Goal: Task Accomplishment & Management: Manage account settings

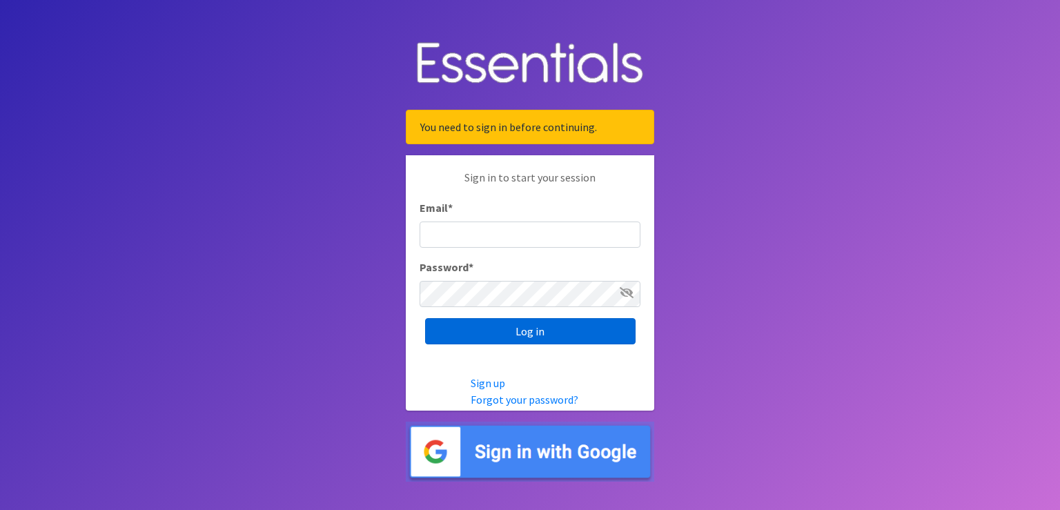
type input "[PERSON_NAME][EMAIL_ADDRESS][PERSON_NAME][DOMAIN_NAME]"
click at [535, 339] on input "Log in" at bounding box center [530, 331] width 210 height 26
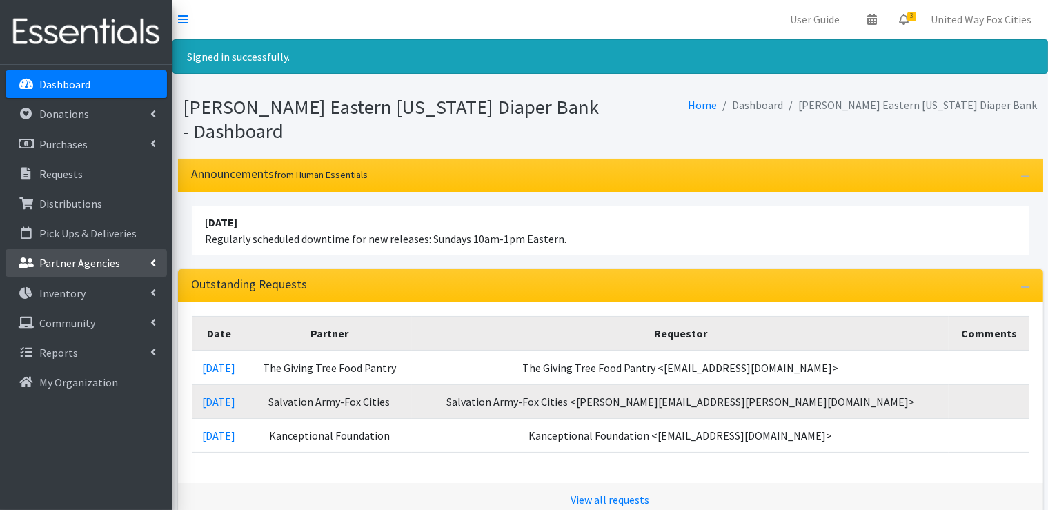
click at [155, 258] on icon at bounding box center [153, 262] width 6 height 11
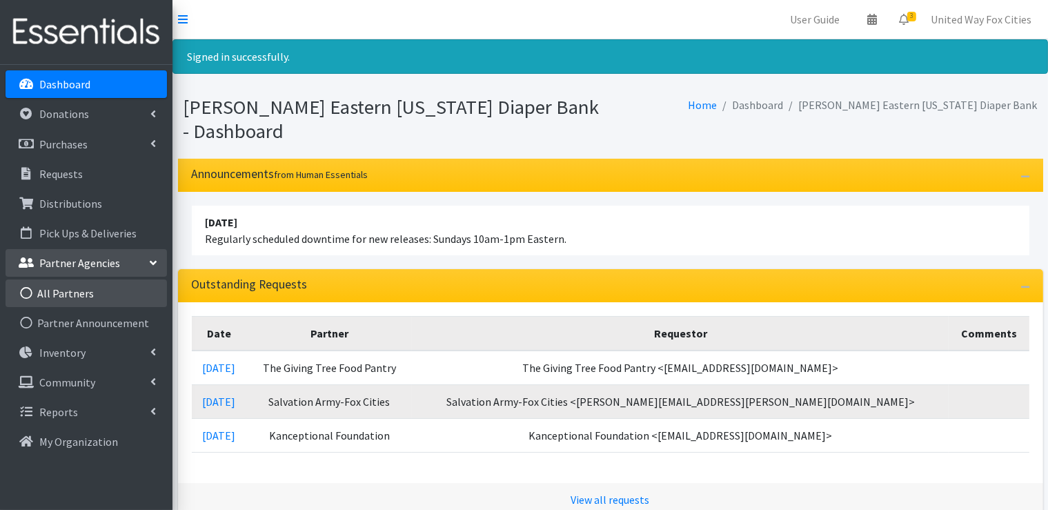
click at [83, 291] on link "All Partners" at bounding box center [86, 293] width 161 height 28
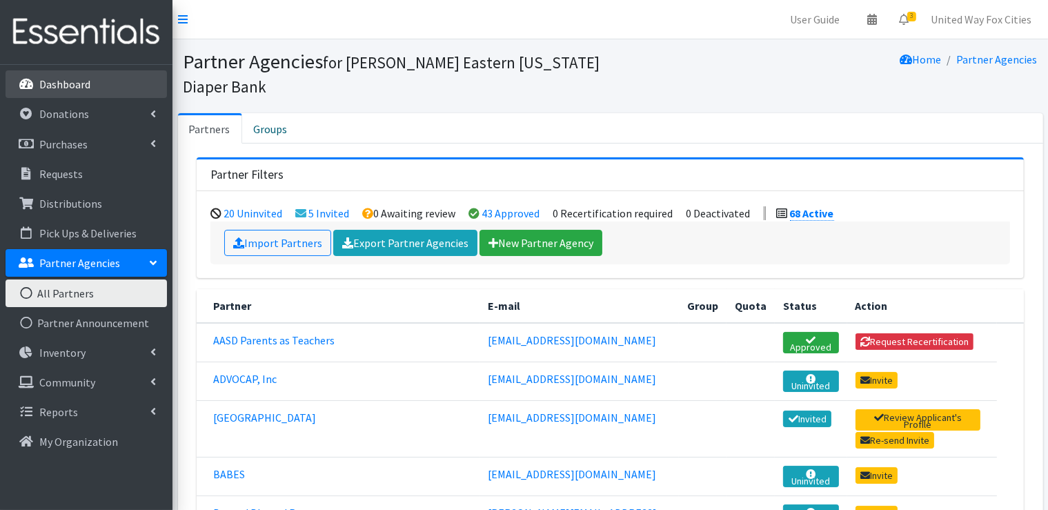
click at [61, 81] on p "Dashboard" at bounding box center [64, 84] width 51 height 14
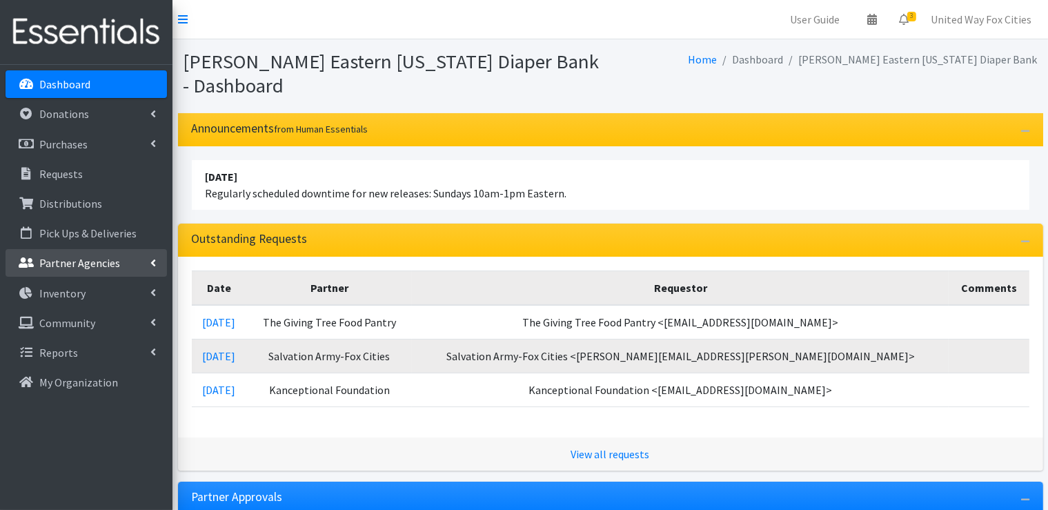
click at [151, 264] on icon at bounding box center [153, 262] width 6 height 11
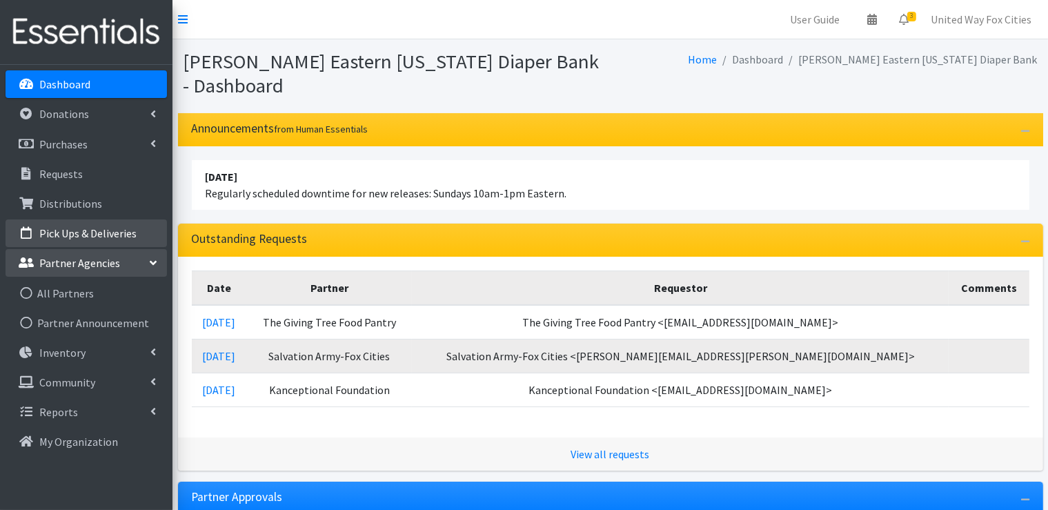
click at [130, 238] on p "Pick Ups & Deliveries" at bounding box center [87, 233] width 97 height 14
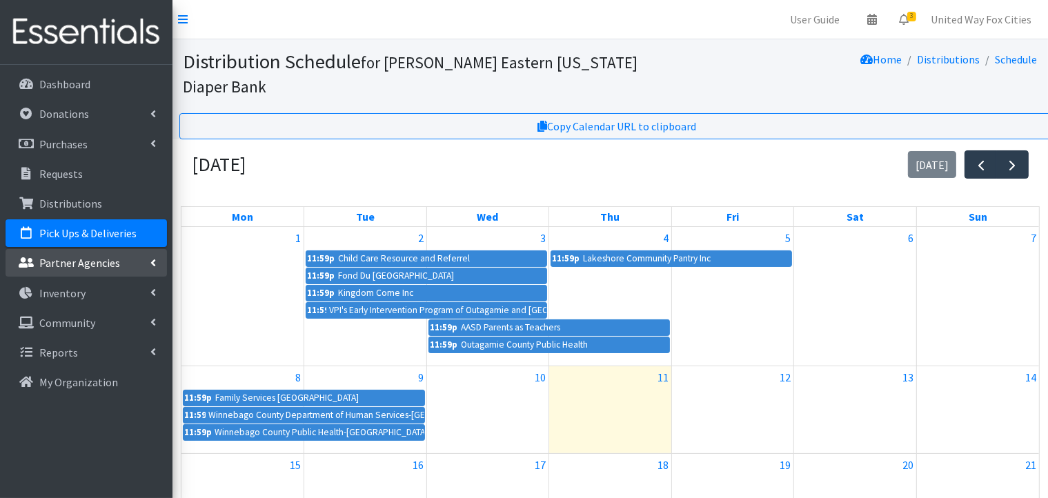
click at [150, 259] on icon at bounding box center [153, 262] width 6 height 11
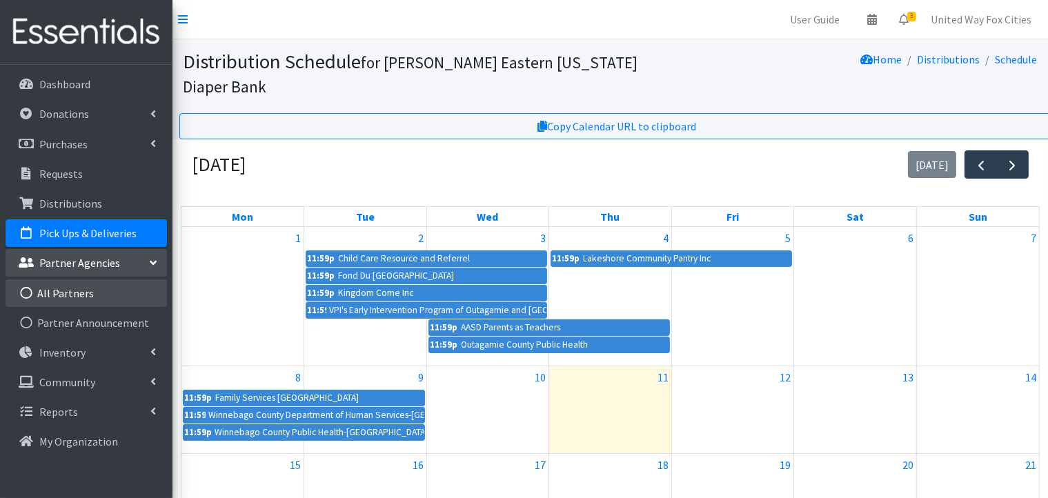
click at [84, 299] on link "All Partners" at bounding box center [86, 293] width 161 height 28
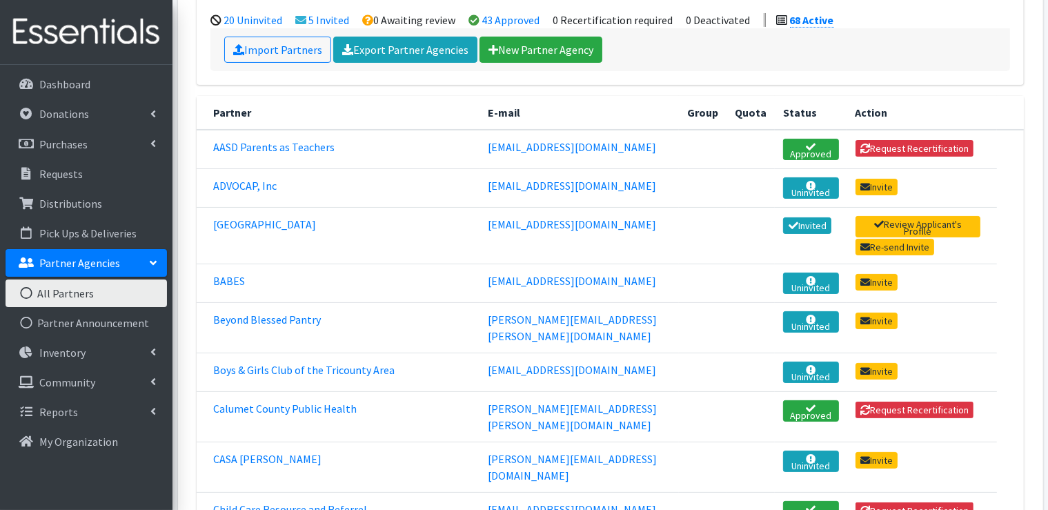
scroll to position [207, 0]
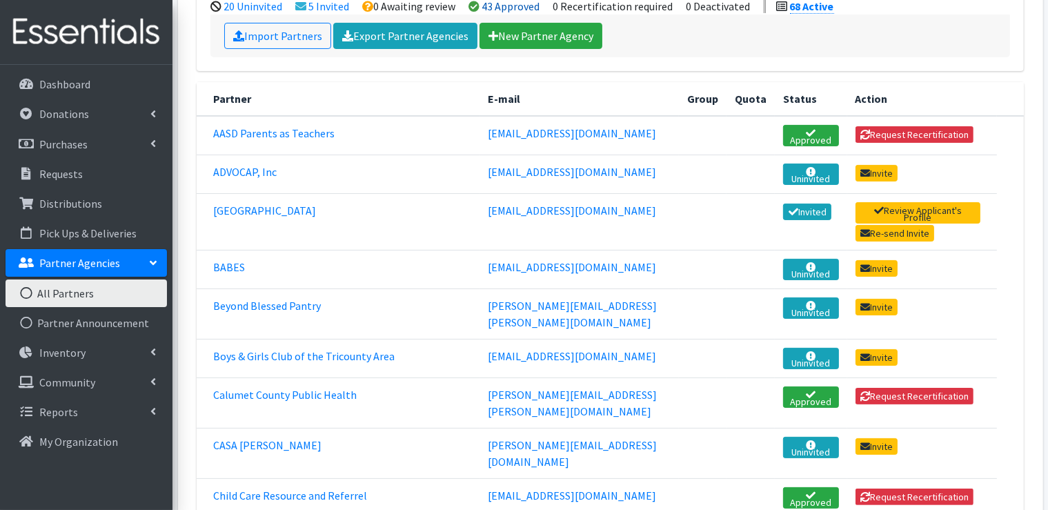
click at [517, 5] on link "43 Approved" at bounding box center [511, 6] width 58 height 14
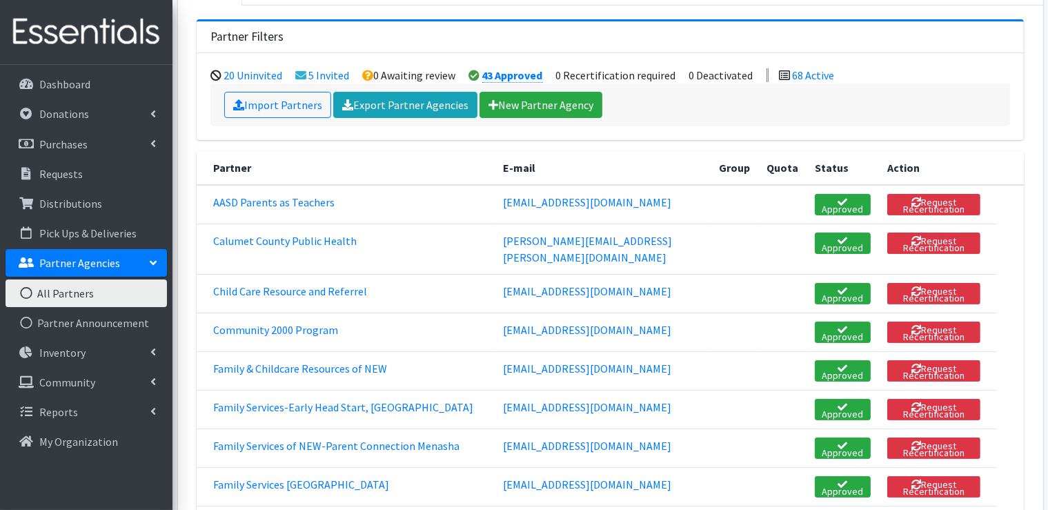
scroll to position [207, 0]
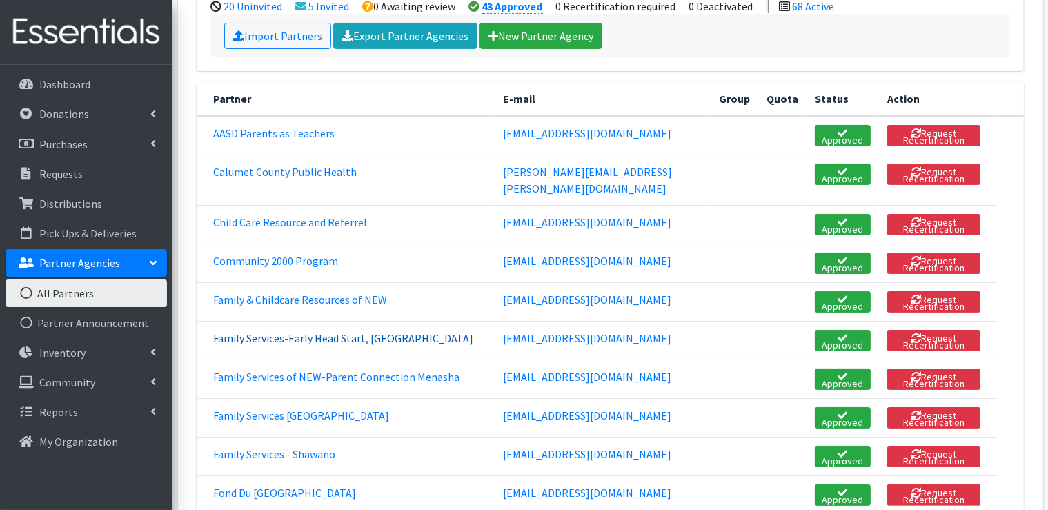
click at [283, 331] on link "Family Services-Early Head Start, [GEOGRAPHIC_DATA]" at bounding box center [343, 338] width 260 height 14
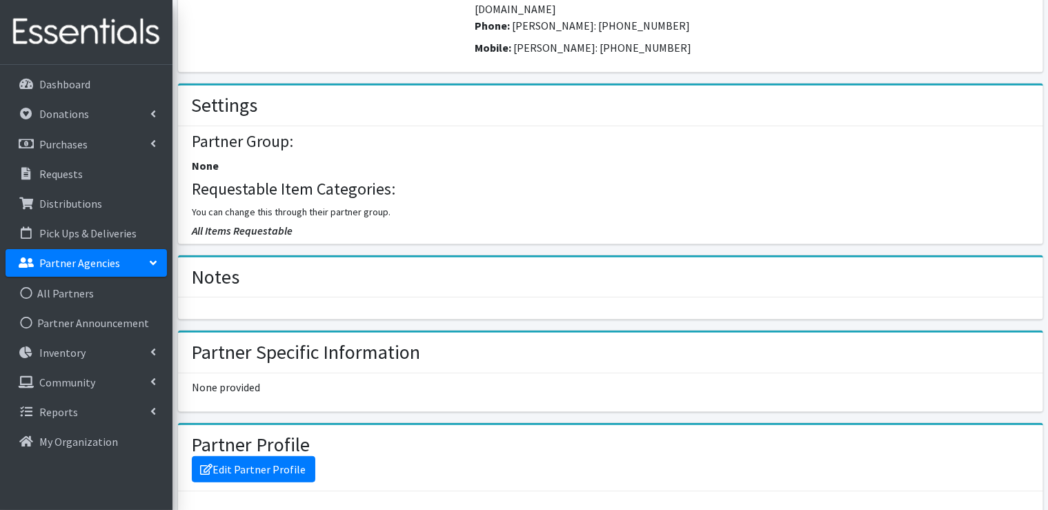
scroll to position [759, 0]
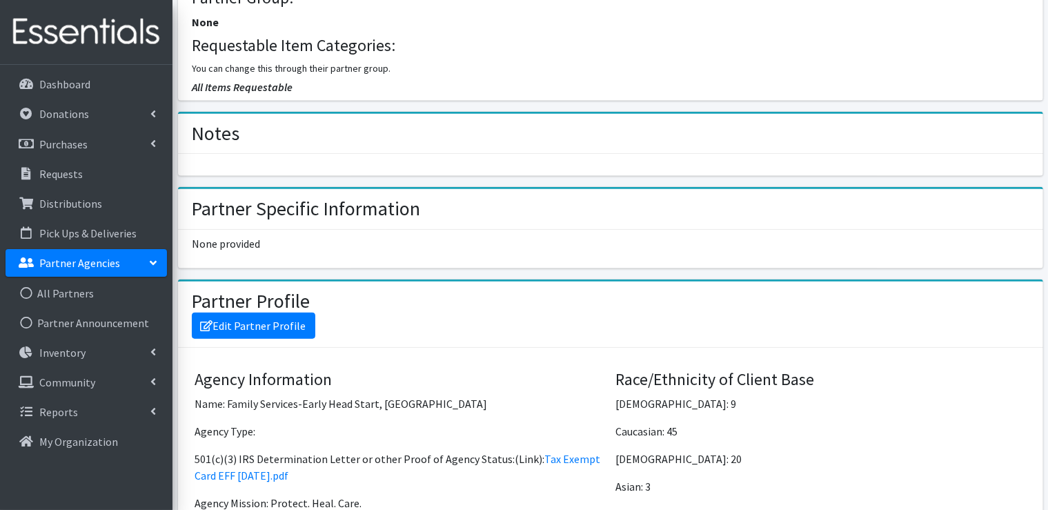
drag, startPoint x: 284, startPoint y: 109, endPoint x: 279, endPoint y: 104, distance: 7.3
click at [284, 114] on div "Notes" at bounding box center [610, 134] width 865 height 41
click at [270, 114] on div "Notes" at bounding box center [610, 134] width 865 height 41
click at [213, 122] on h2 "Notes" at bounding box center [216, 133] width 48 height 23
click at [257, 313] on link "Edit Partner Profile" at bounding box center [254, 326] width 124 height 26
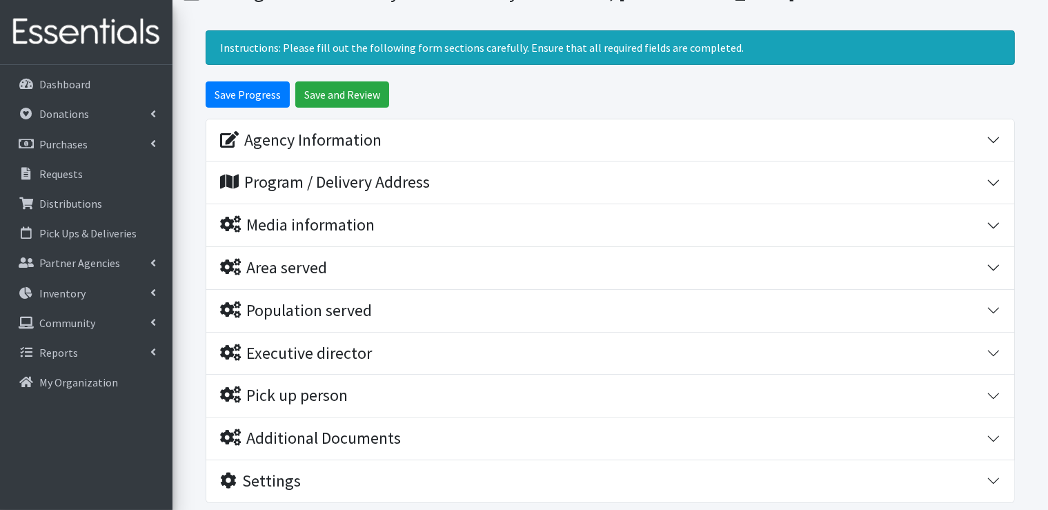
scroll to position [28, 0]
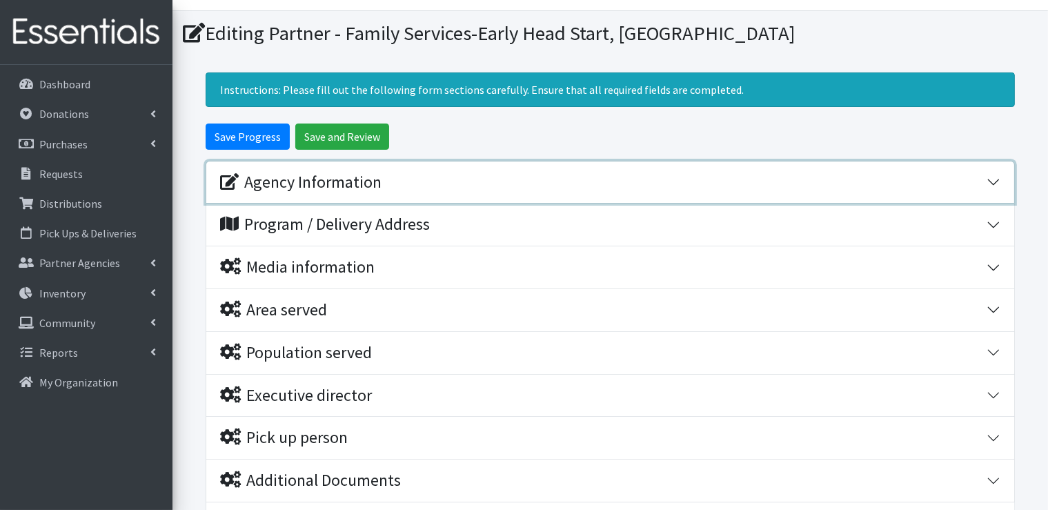
click at [339, 186] on div "Agency Information" at bounding box center [300, 182] width 161 height 20
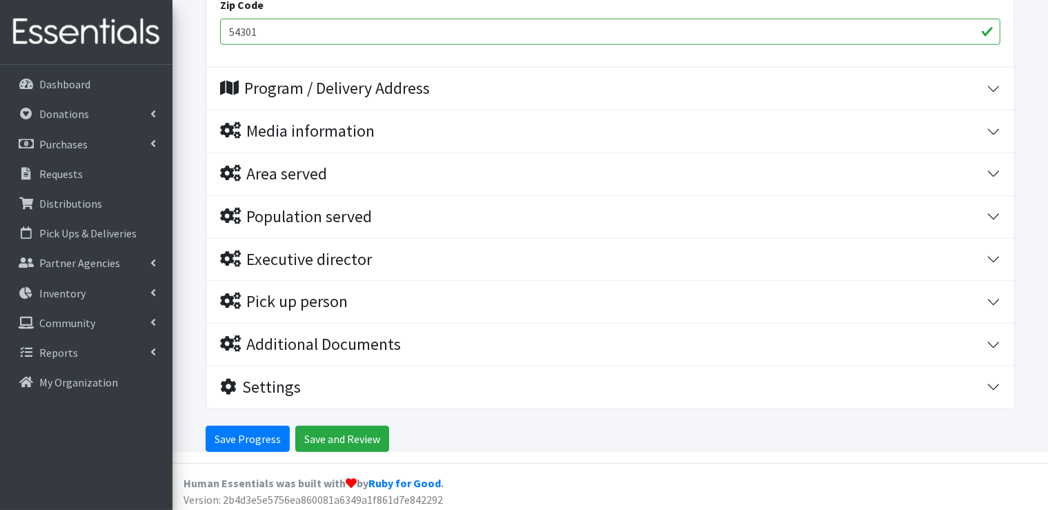
scroll to position [798, 0]
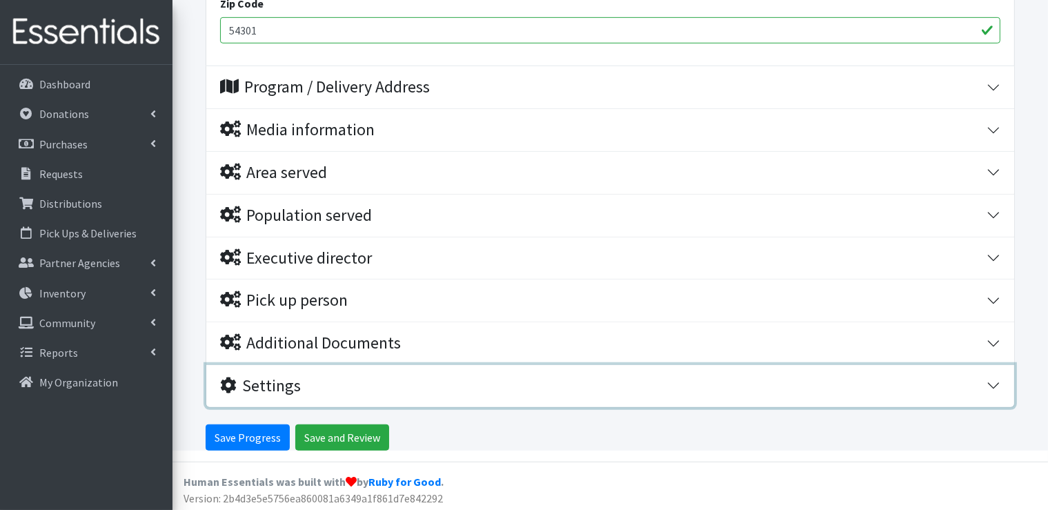
click at [284, 389] on div "Settings" at bounding box center [260, 386] width 81 height 20
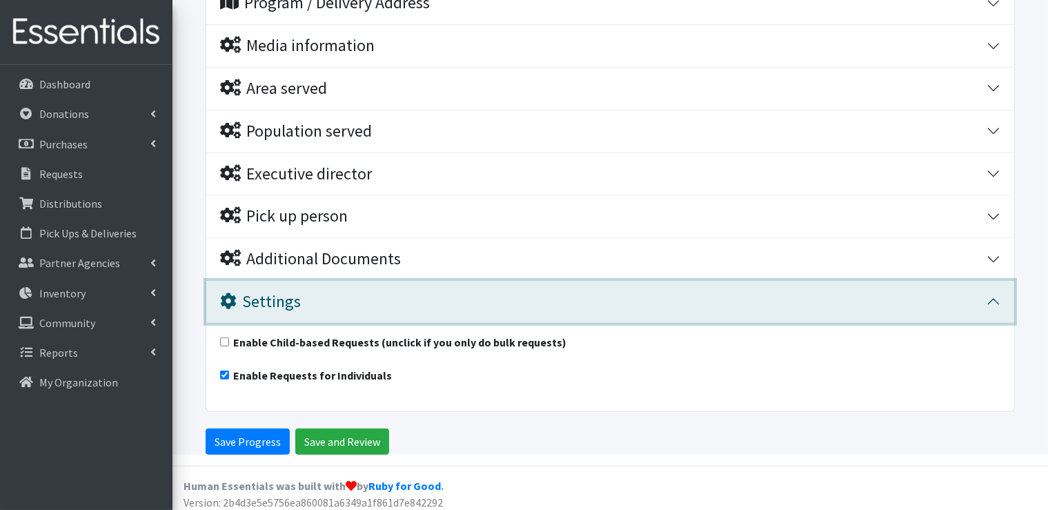
scroll to position [886, 0]
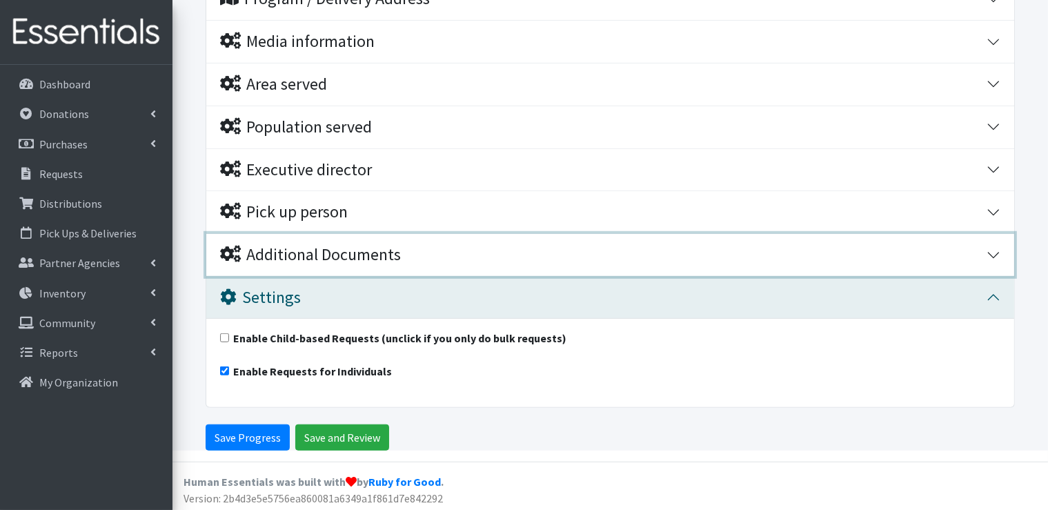
click at [326, 255] on div "Additional Documents" at bounding box center [310, 255] width 181 height 20
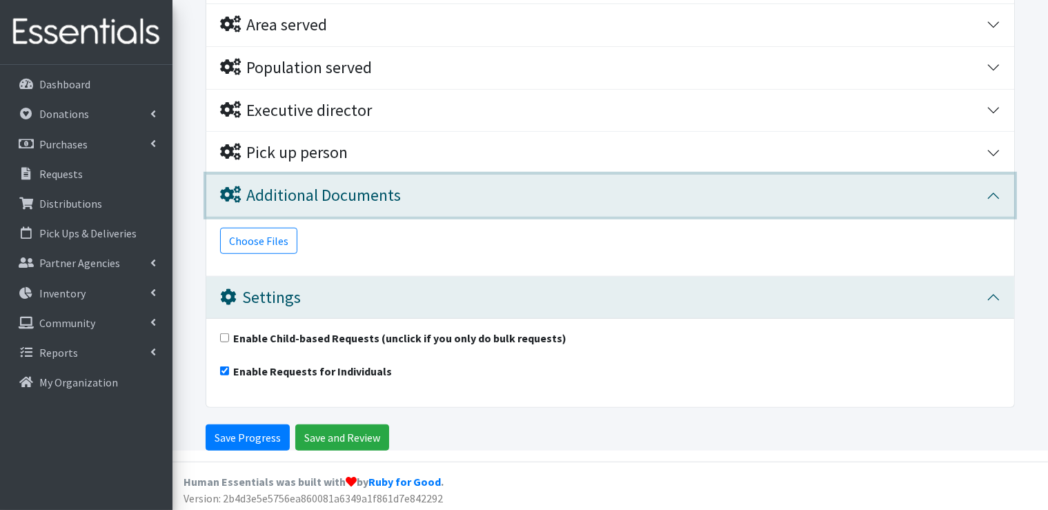
scroll to position [876, 0]
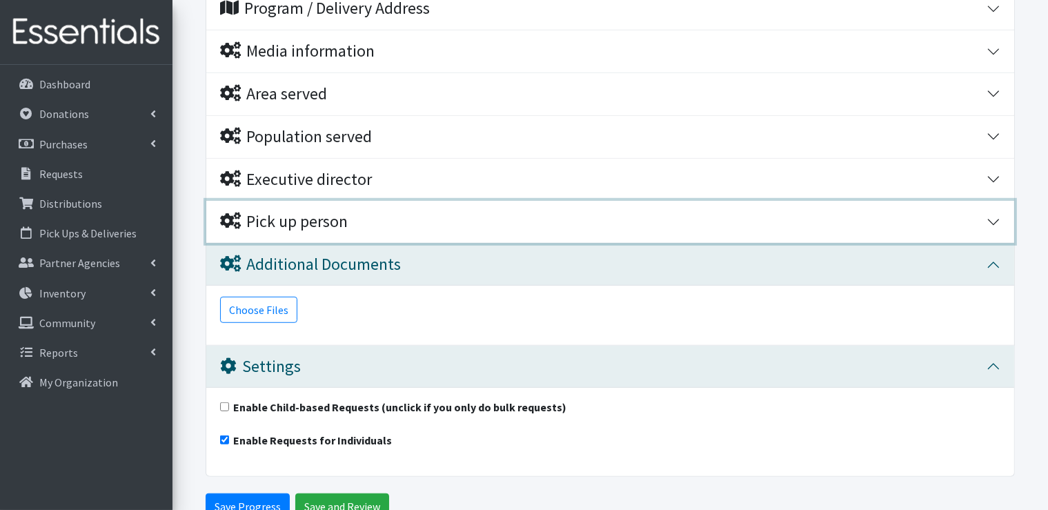
click at [326, 220] on div "Pick up person" at bounding box center [284, 222] width 128 height 20
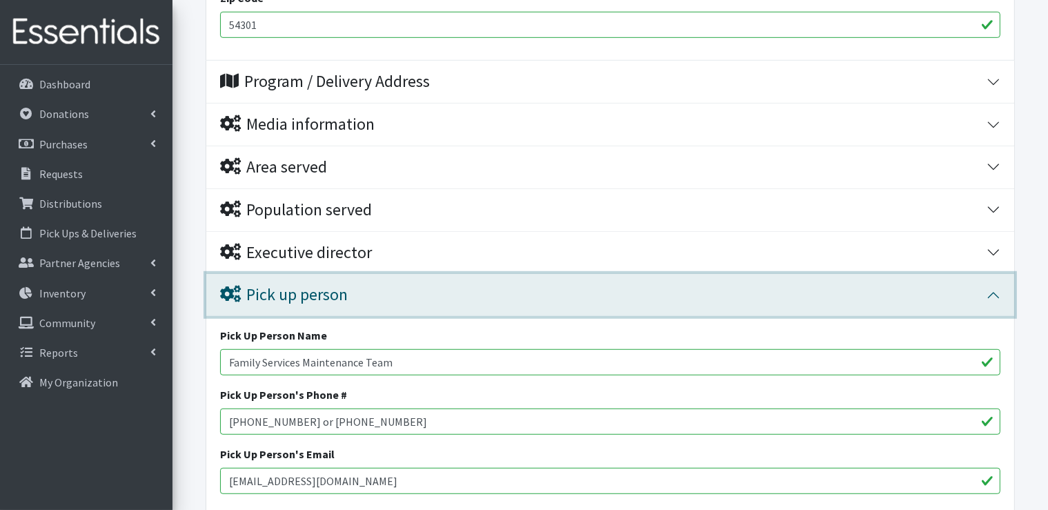
scroll to position [800, 0]
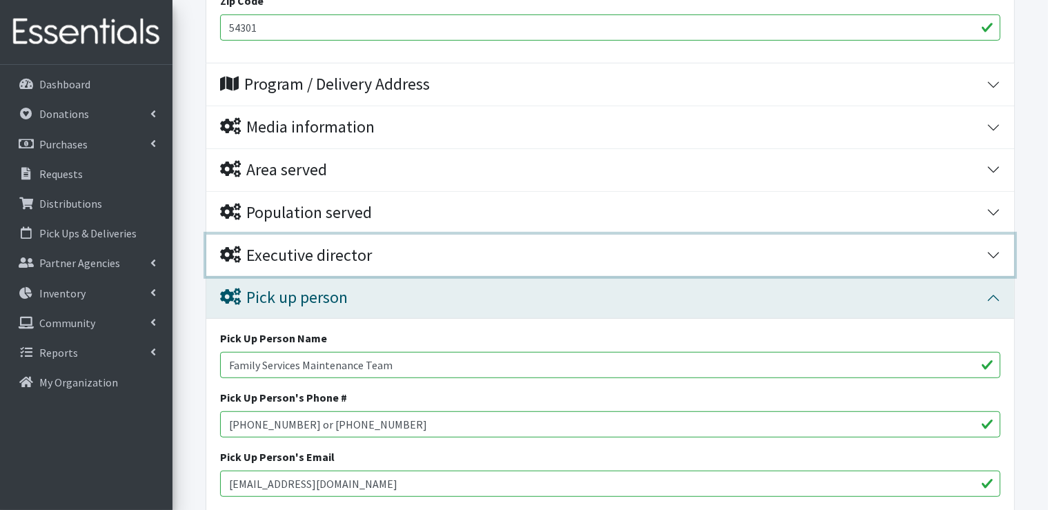
click at [331, 257] on div "Executive director" at bounding box center [296, 256] width 152 height 20
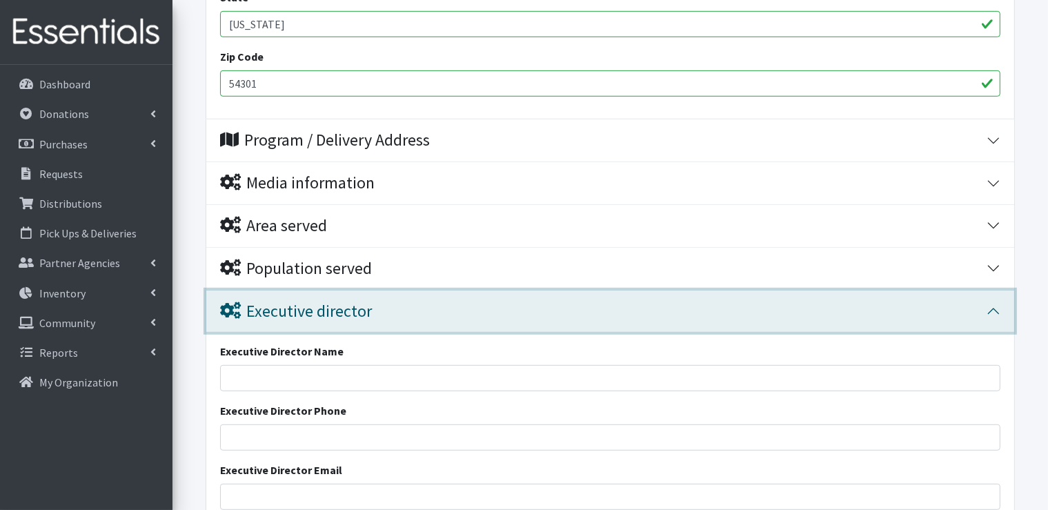
scroll to position [731, 0]
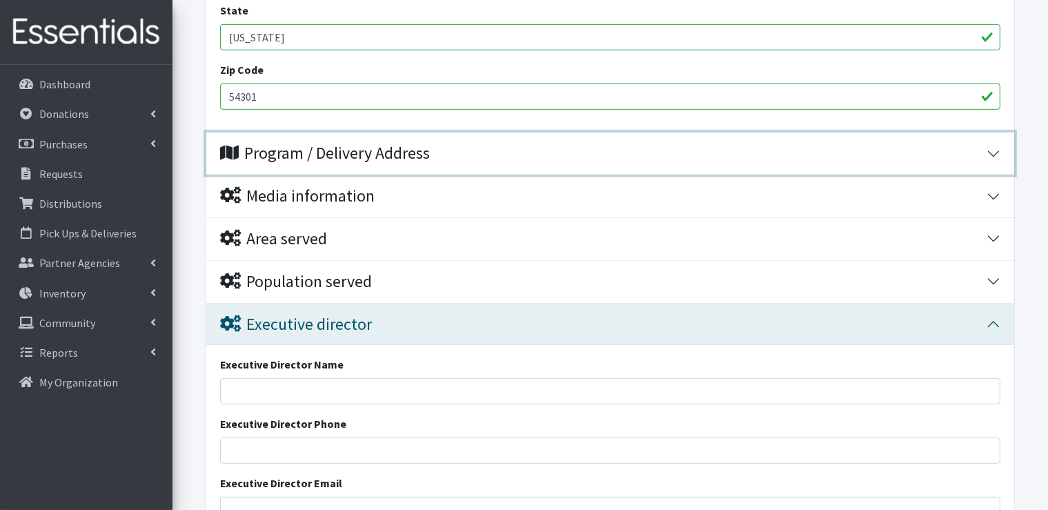
click at [362, 159] on div "Program / Delivery Address" at bounding box center [325, 154] width 210 height 20
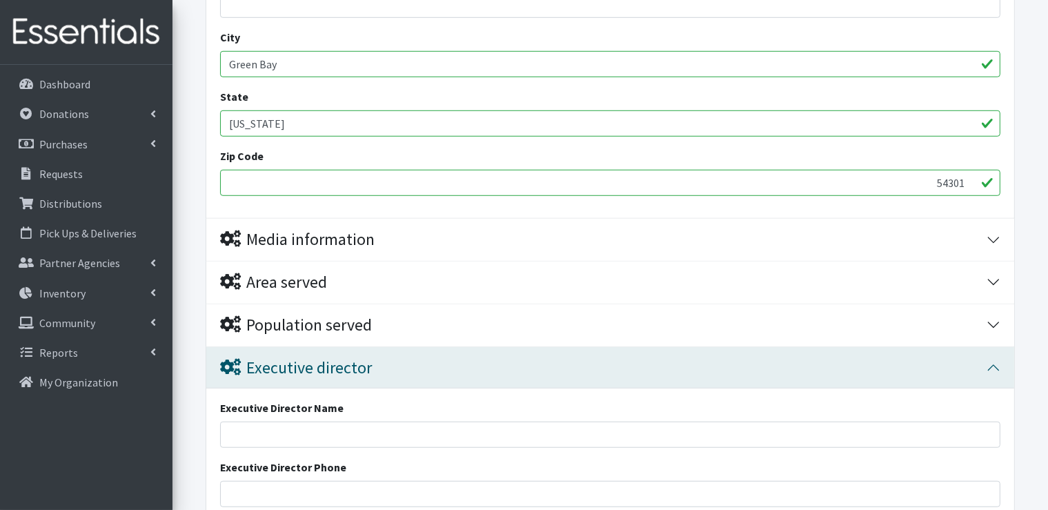
scroll to position [1007, 0]
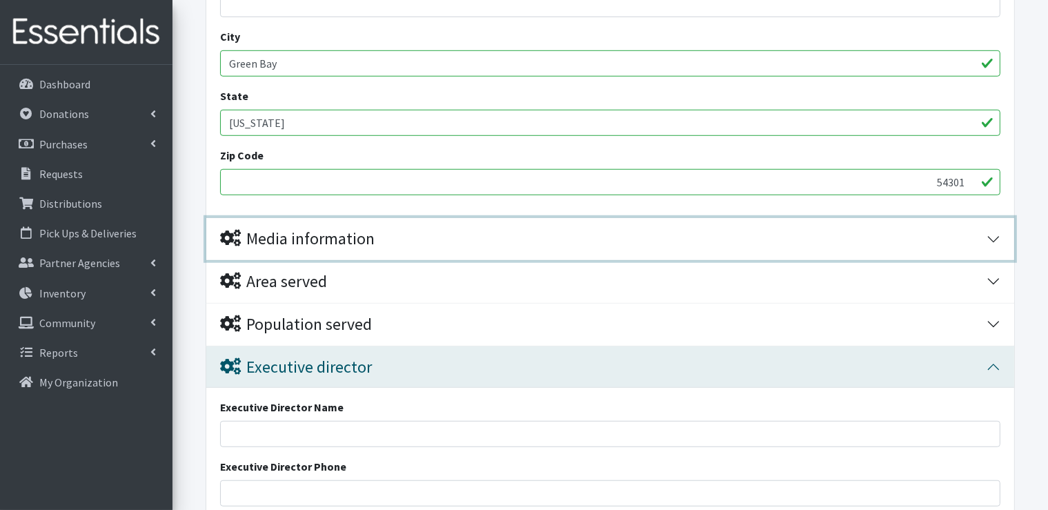
click at [336, 243] on div "Media information" at bounding box center [297, 239] width 155 height 20
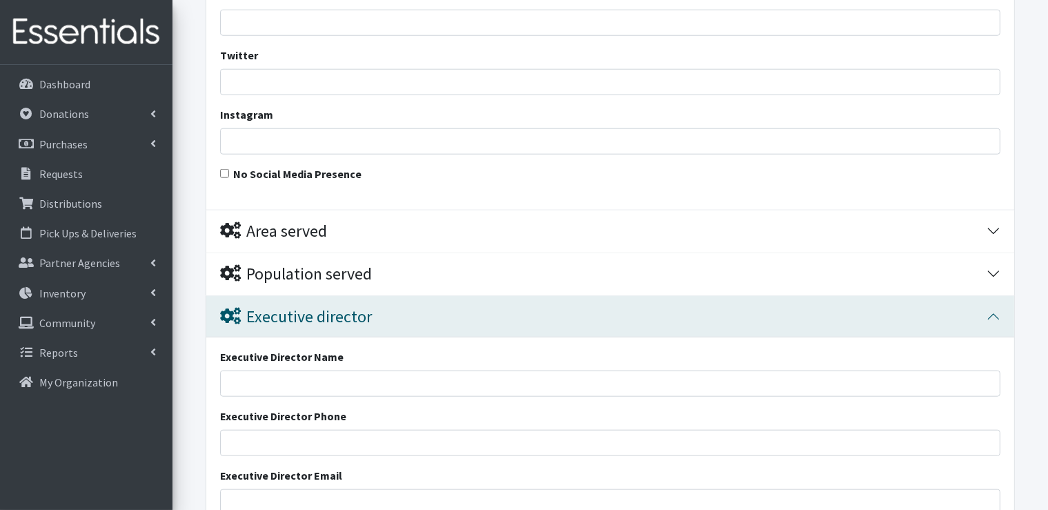
scroll to position [1352, 0]
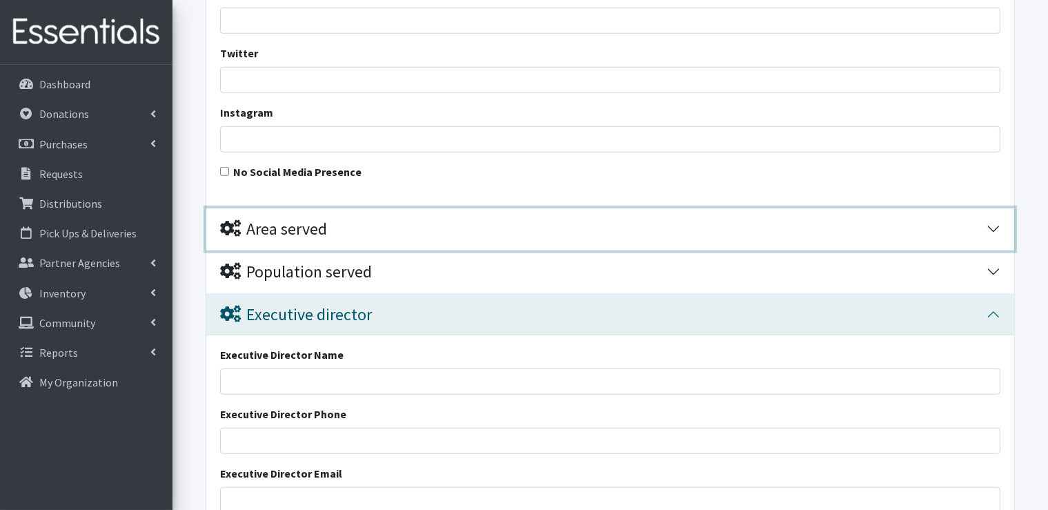
click at [301, 232] on div "Area served" at bounding box center [273, 229] width 107 height 20
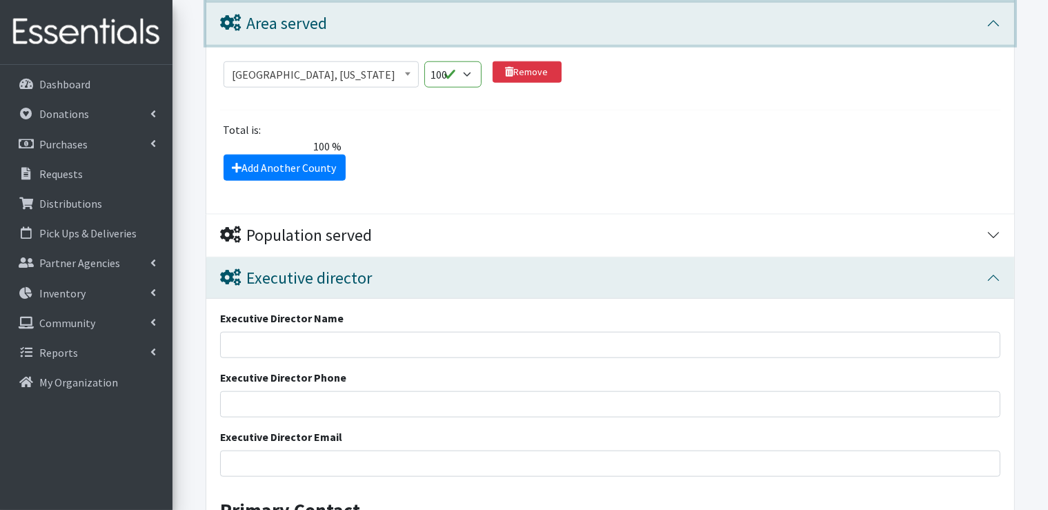
scroll to position [1559, 0]
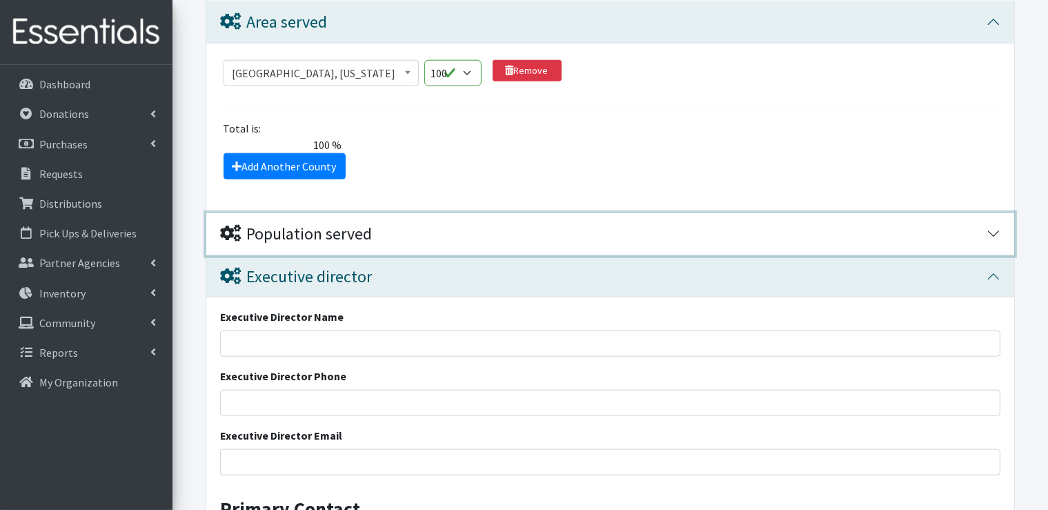
click at [302, 235] on div "Population served" at bounding box center [296, 234] width 152 height 20
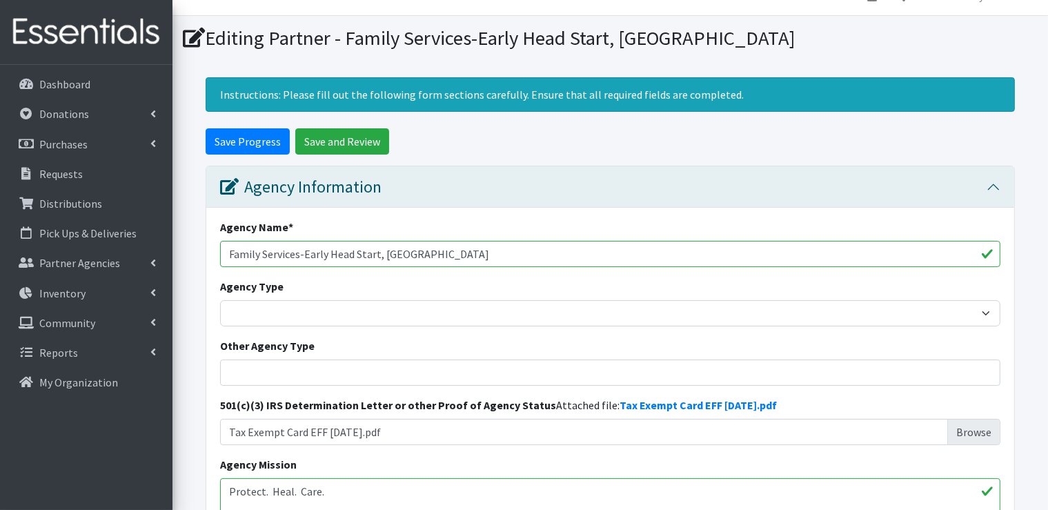
scroll to position [0, 0]
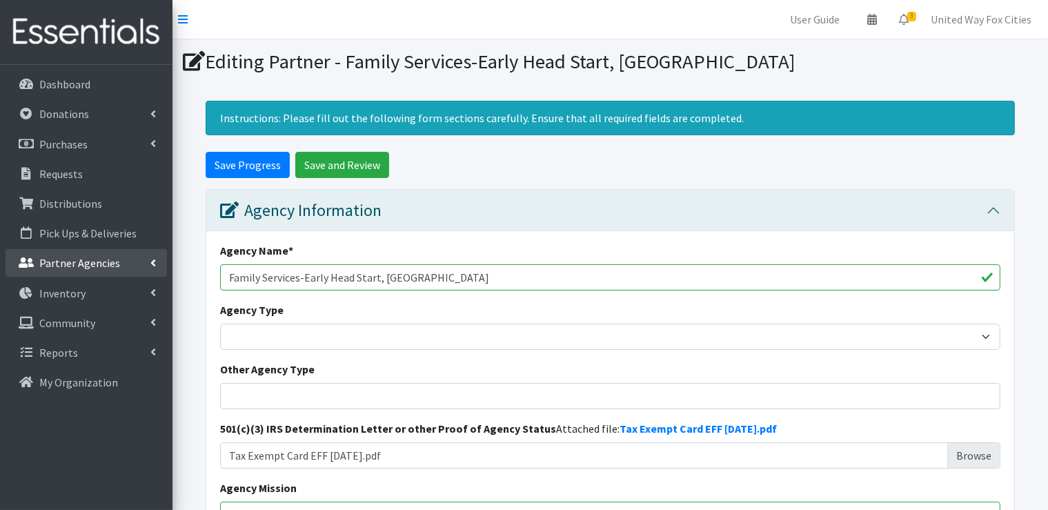
click at [72, 262] on p "Partner Agencies" at bounding box center [79, 263] width 81 height 14
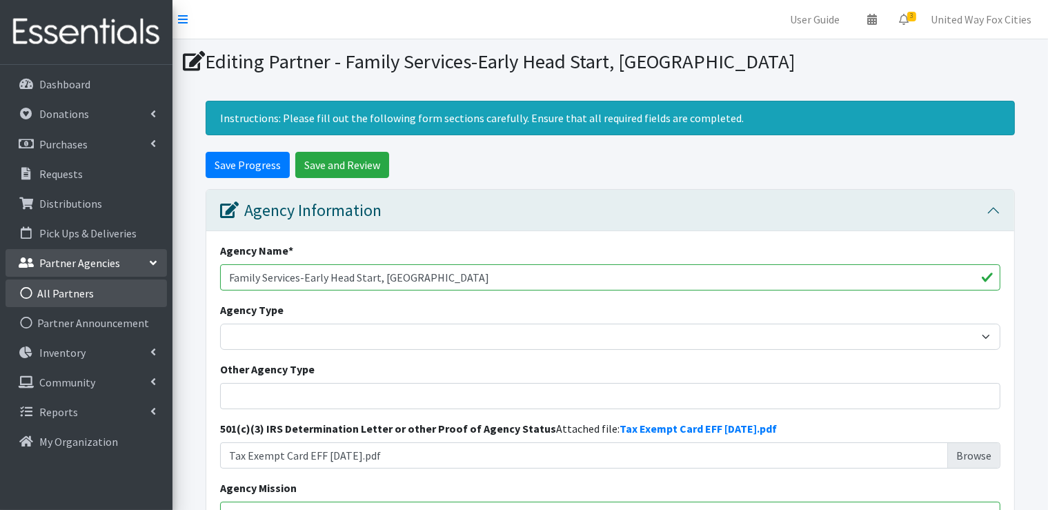
click at [66, 293] on link "All Partners" at bounding box center [86, 293] width 161 height 28
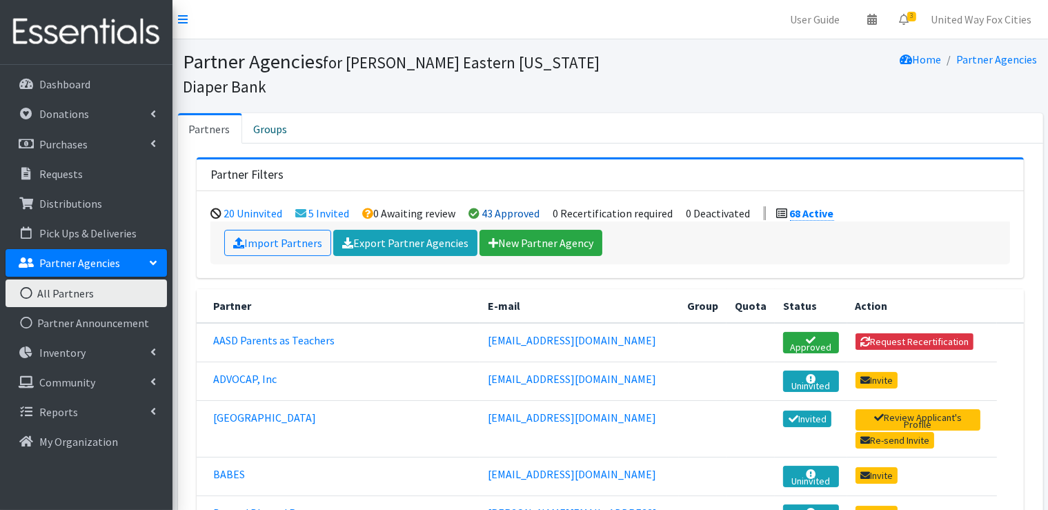
click at [500, 208] on link "43 Approved" at bounding box center [511, 213] width 58 height 14
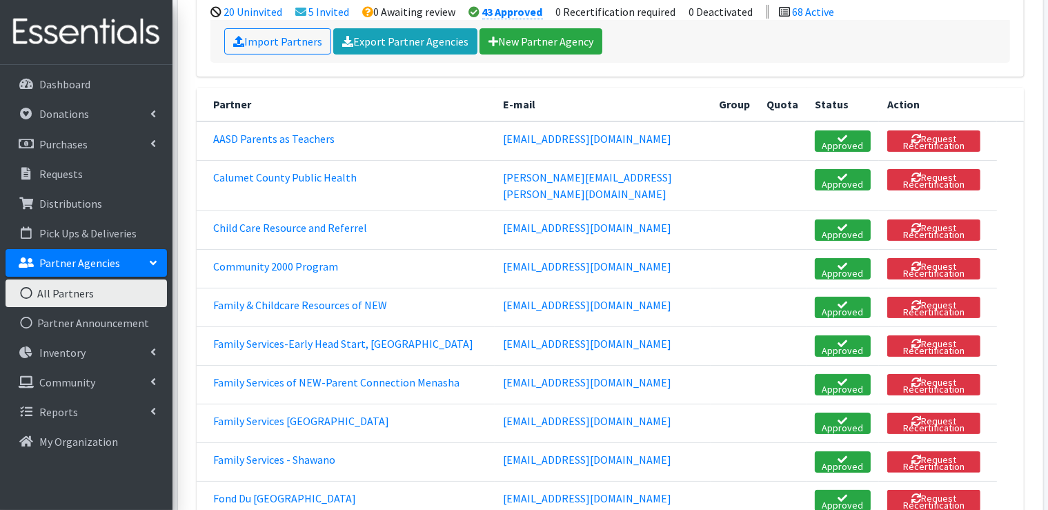
scroll to position [207, 0]
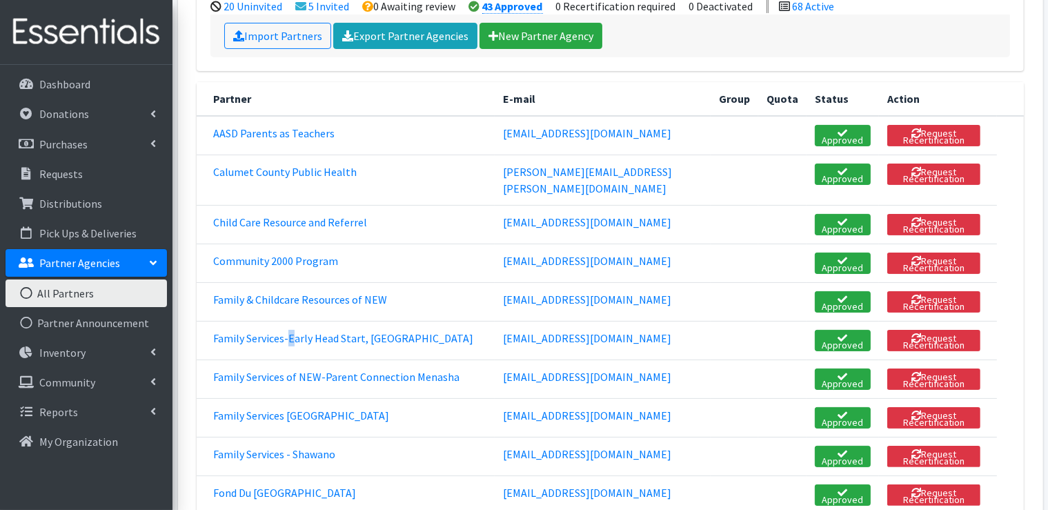
drag, startPoint x: 333, startPoint y: 324, endPoint x: 290, endPoint y: 337, distance: 44.1
click at [290, 337] on td "Family Services-Early Head Start, [GEOGRAPHIC_DATA]" at bounding box center [346, 341] width 298 height 39
click at [340, 331] on link "Family Services-Early Head Start, [GEOGRAPHIC_DATA]" at bounding box center [343, 338] width 260 height 14
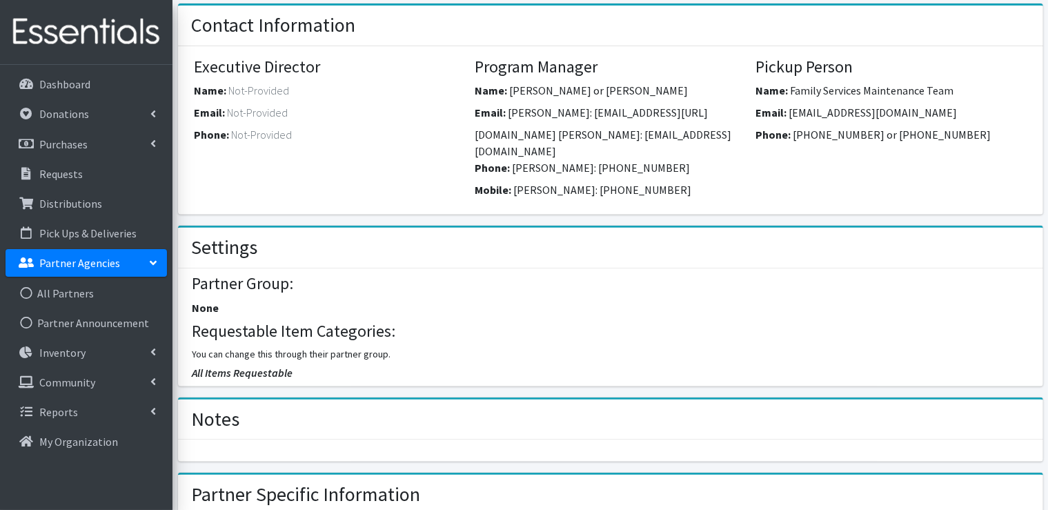
scroll to position [460, 0]
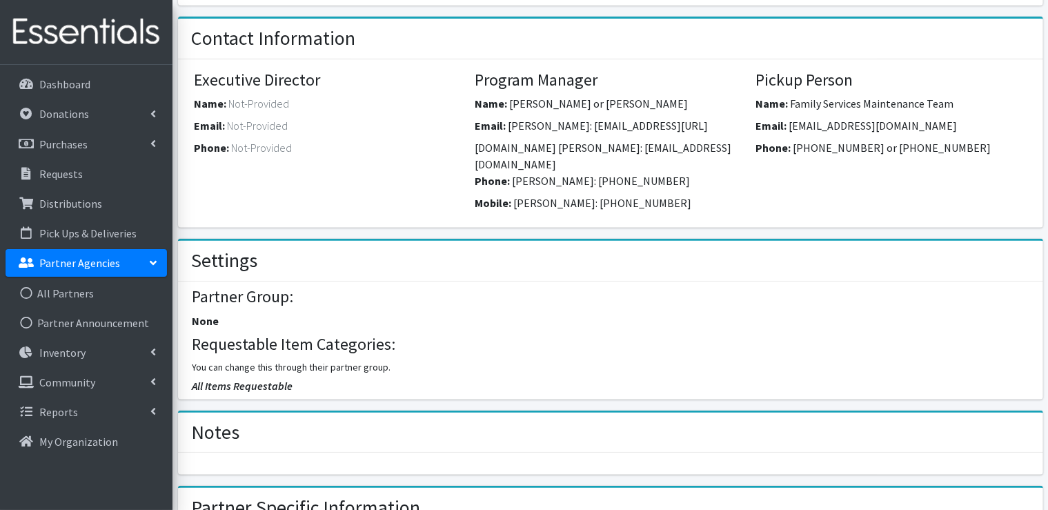
click at [231, 421] on h2 "Notes" at bounding box center [216, 432] width 48 height 23
click at [228, 421] on h2 "Notes" at bounding box center [216, 432] width 48 height 23
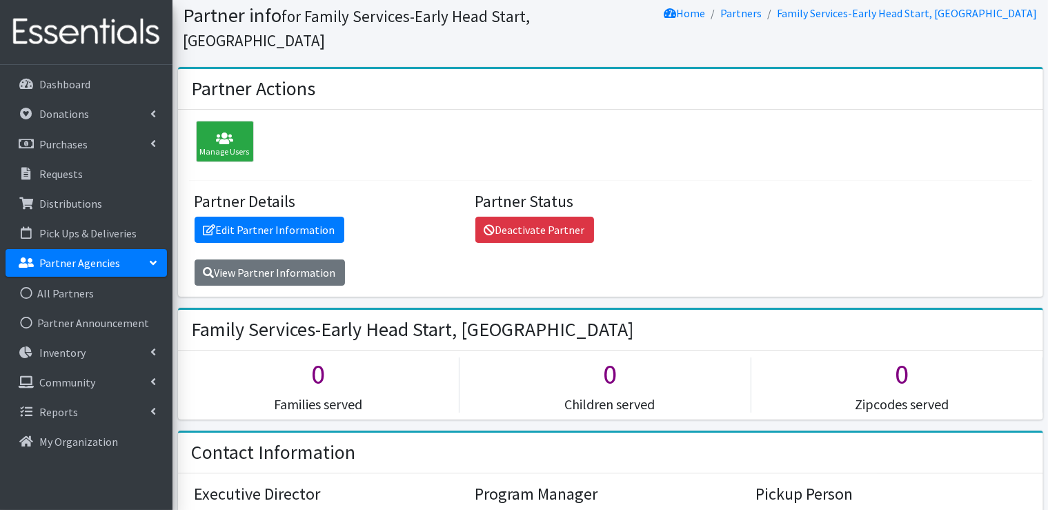
scroll to position [0, 0]
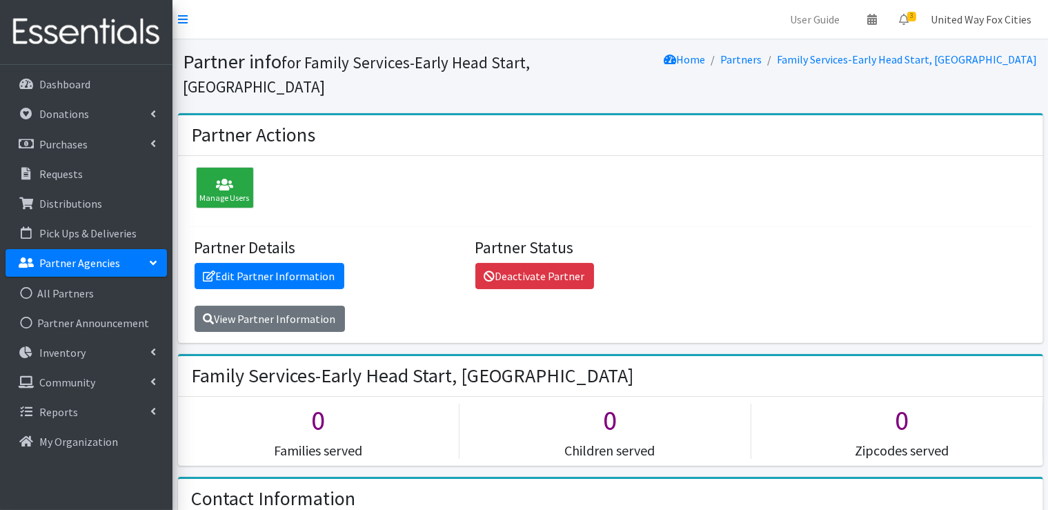
click at [985, 22] on link "United Way Fox Cities" at bounding box center [981, 20] width 123 height 28
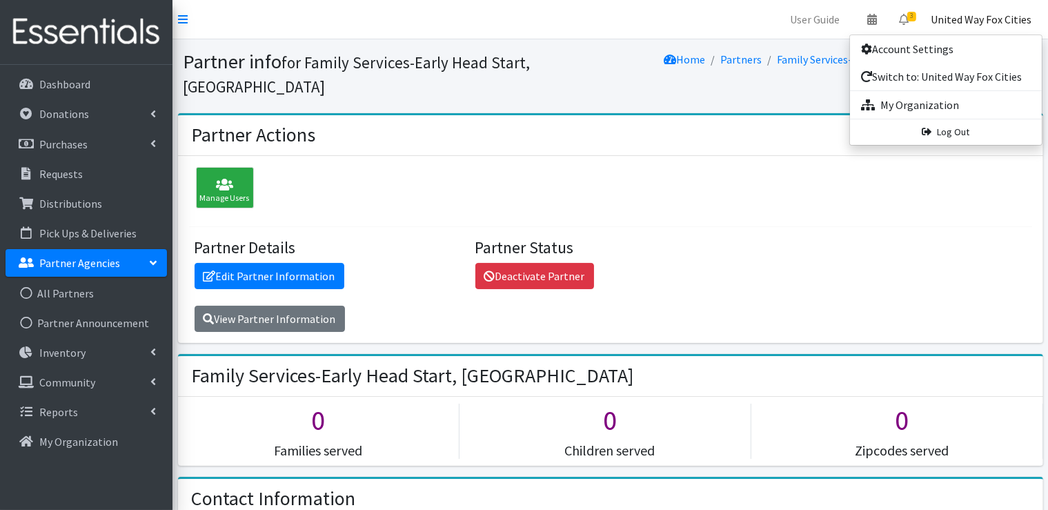
click at [989, 23] on link "United Way Fox Cities" at bounding box center [981, 20] width 123 height 28
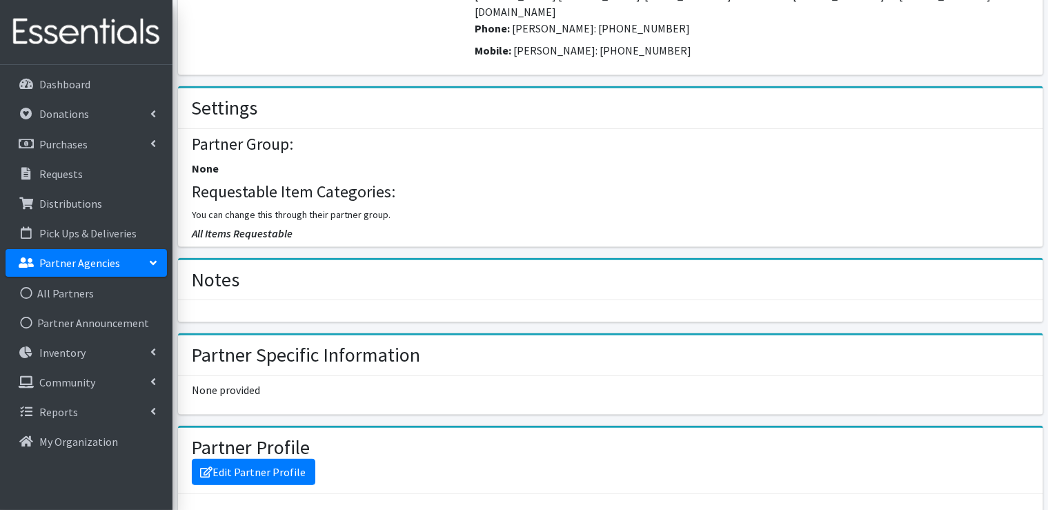
scroll to position [621, 0]
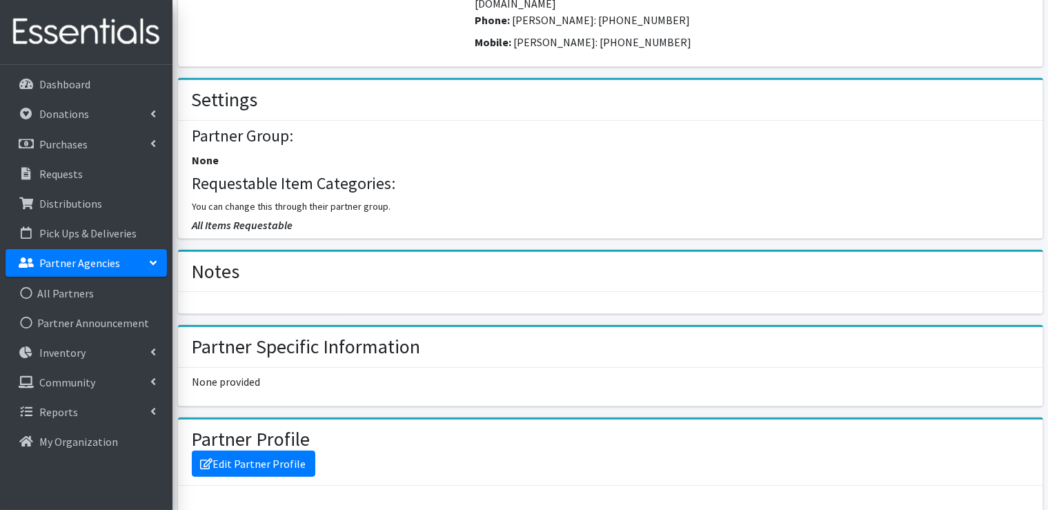
click at [226, 260] on h2 "Notes" at bounding box center [216, 271] width 48 height 23
click at [248, 252] on div "Notes" at bounding box center [610, 272] width 865 height 41
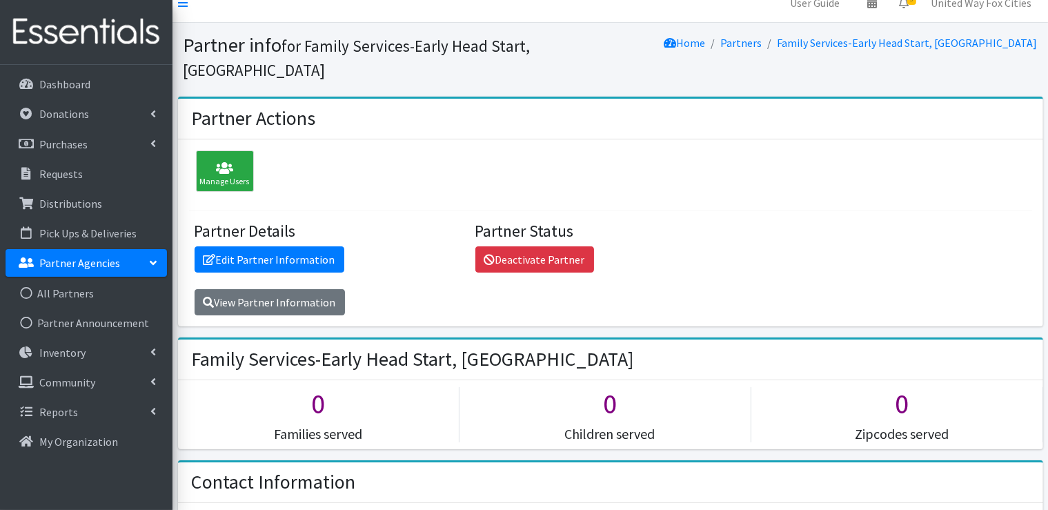
scroll to position [0, 0]
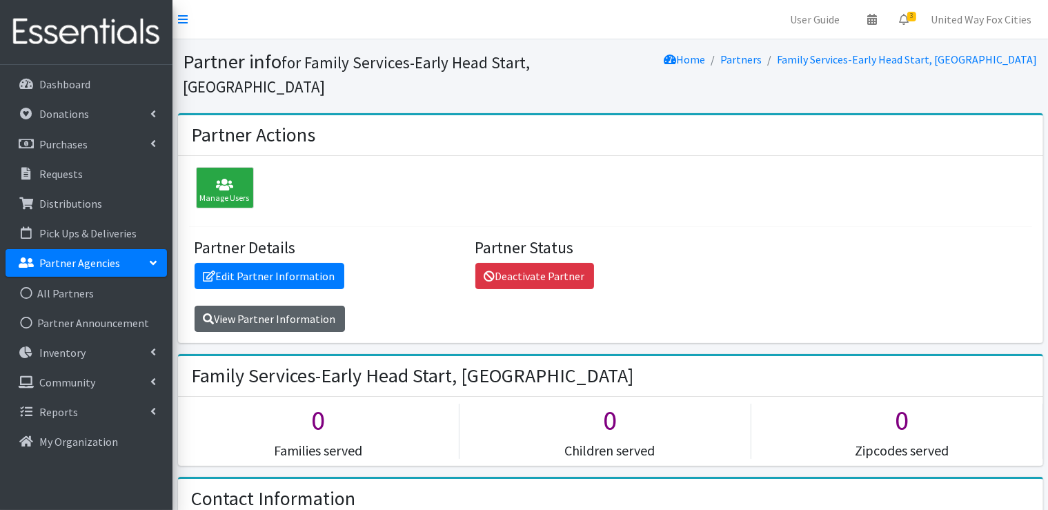
click at [284, 306] on link "View Partner Information" at bounding box center [270, 319] width 150 height 26
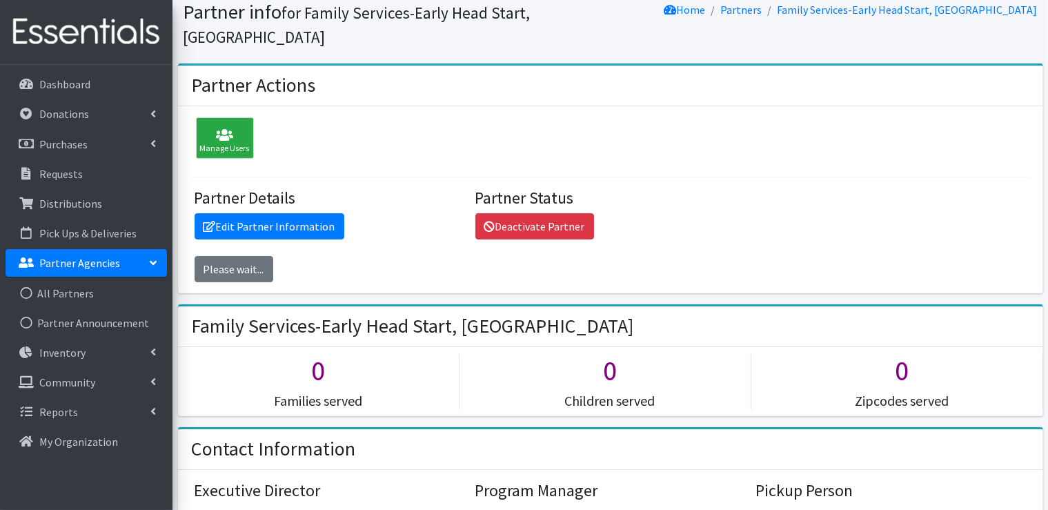
scroll to position [46, 0]
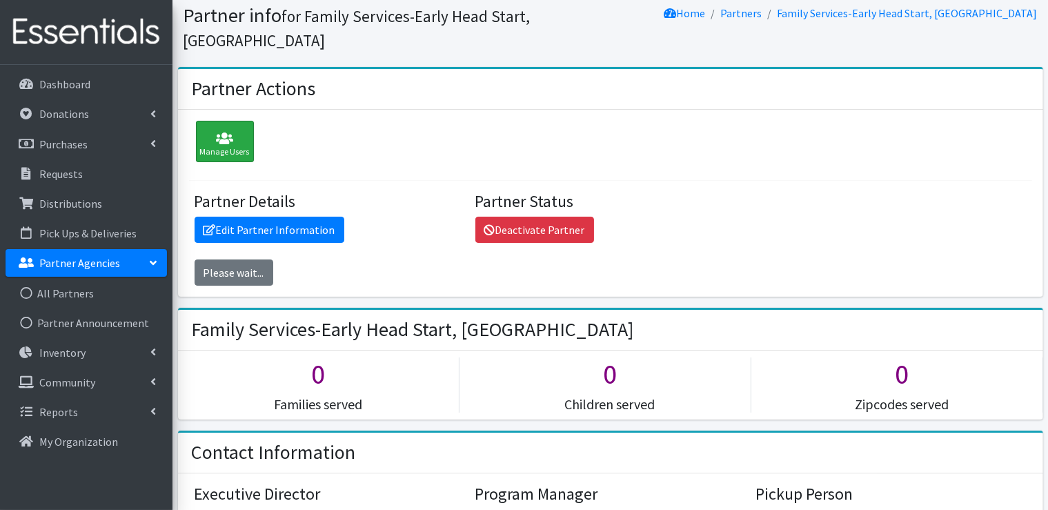
click at [232, 132] on icon at bounding box center [225, 139] width 50 height 14
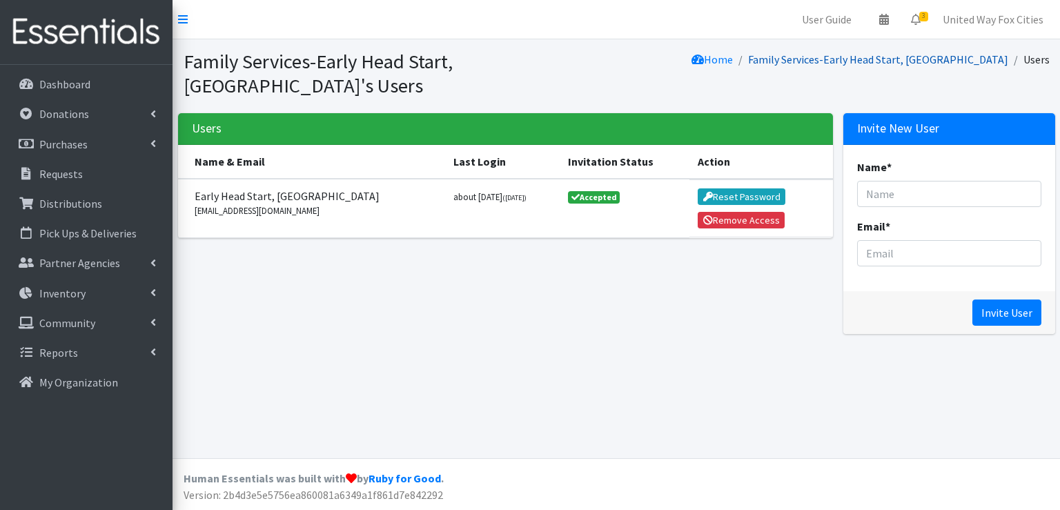
click at [878, 59] on link "Family Services-Early Head Start, [GEOGRAPHIC_DATA]" at bounding box center [878, 59] width 260 height 14
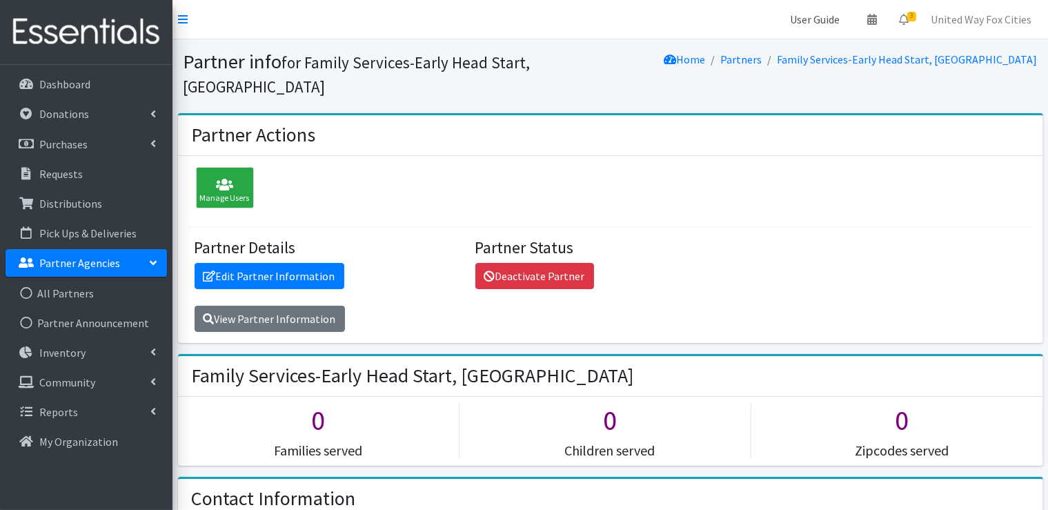
click at [822, 19] on link "User Guide" at bounding box center [815, 20] width 72 height 28
click at [77, 88] on p "Dashboard" at bounding box center [64, 84] width 51 height 14
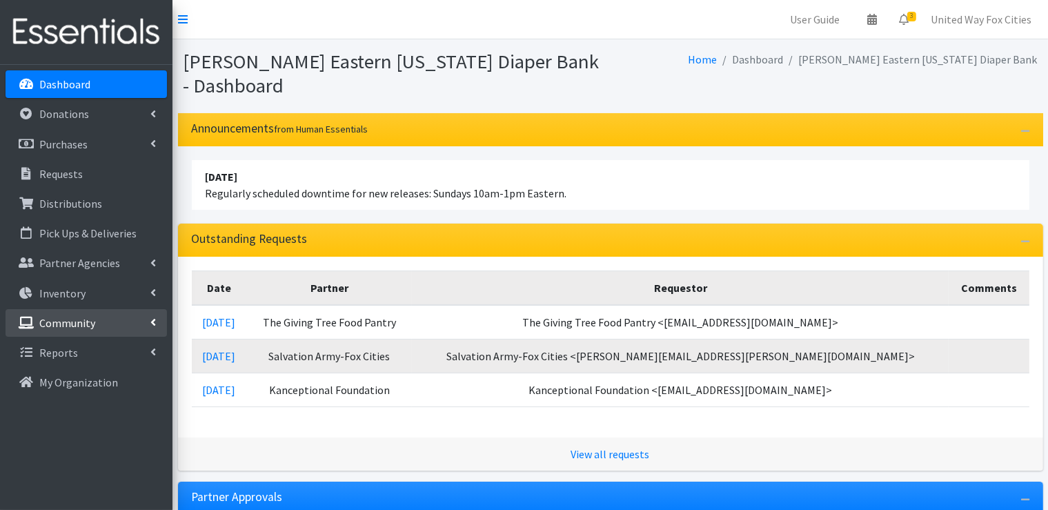
click at [149, 328] on link "Community" at bounding box center [86, 323] width 161 height 28
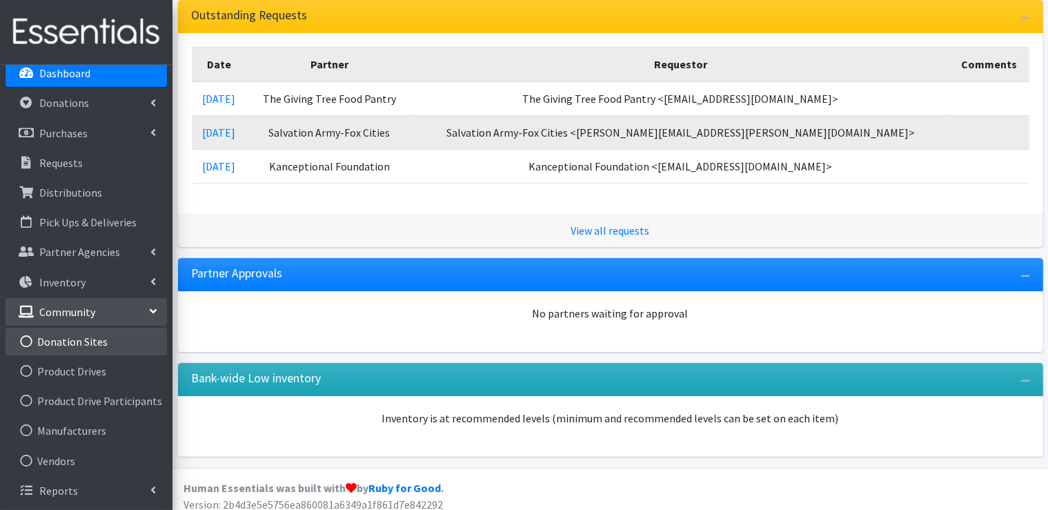
scroll to position [232, 0]
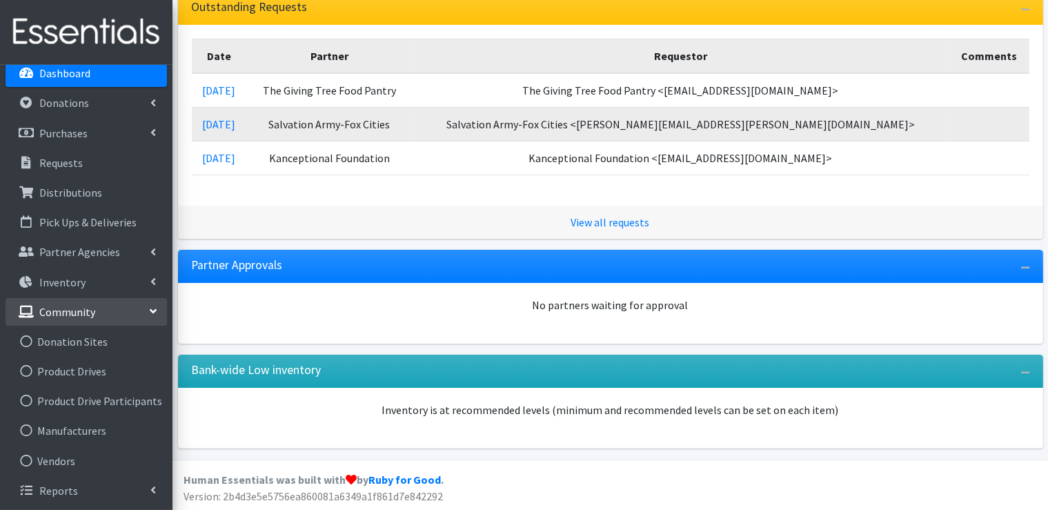
click at [150, 310] on icon at bounding box center [153, 311] width 11 height 6
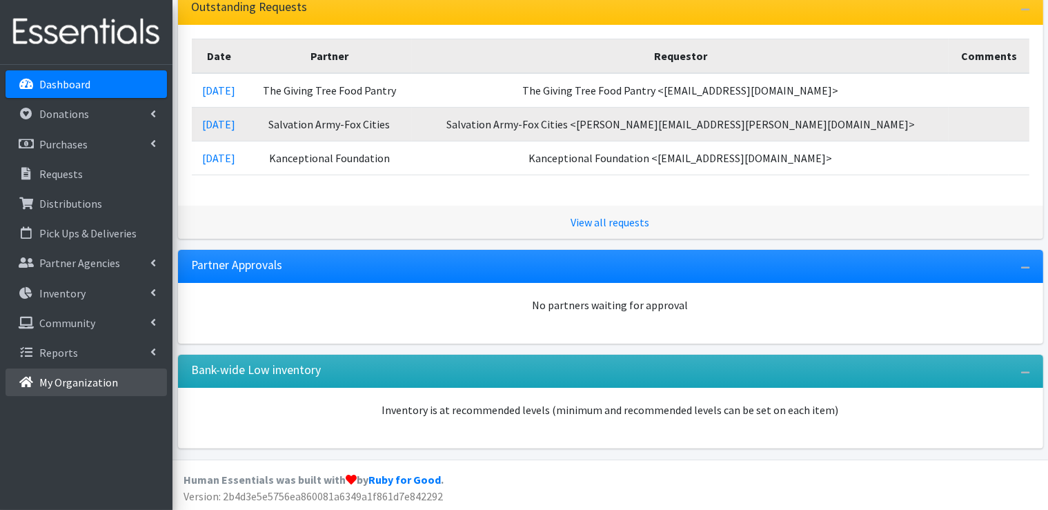
click at [101, 386] on p "My Organization" at bounding box center [78, 382] width 79 height 14
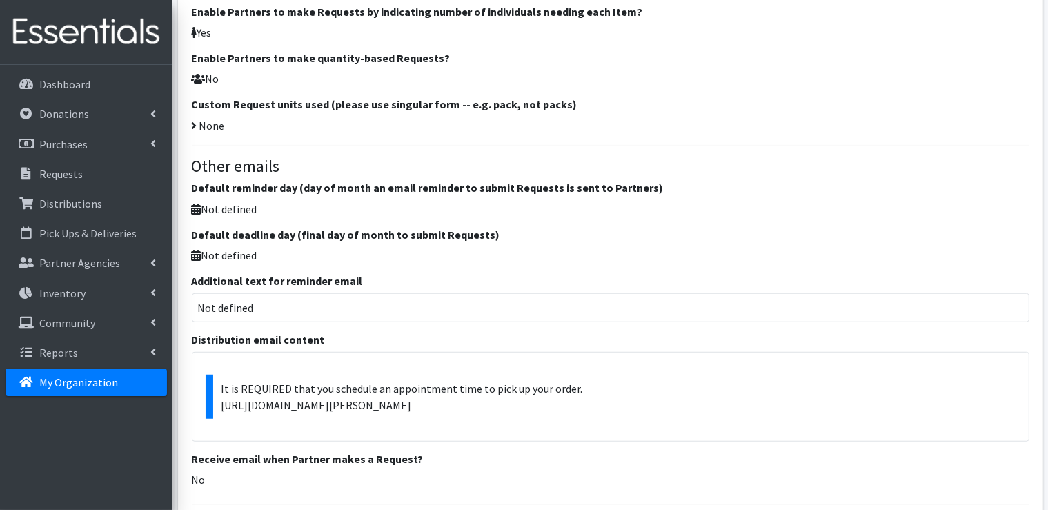
scroll to position [966, 0]
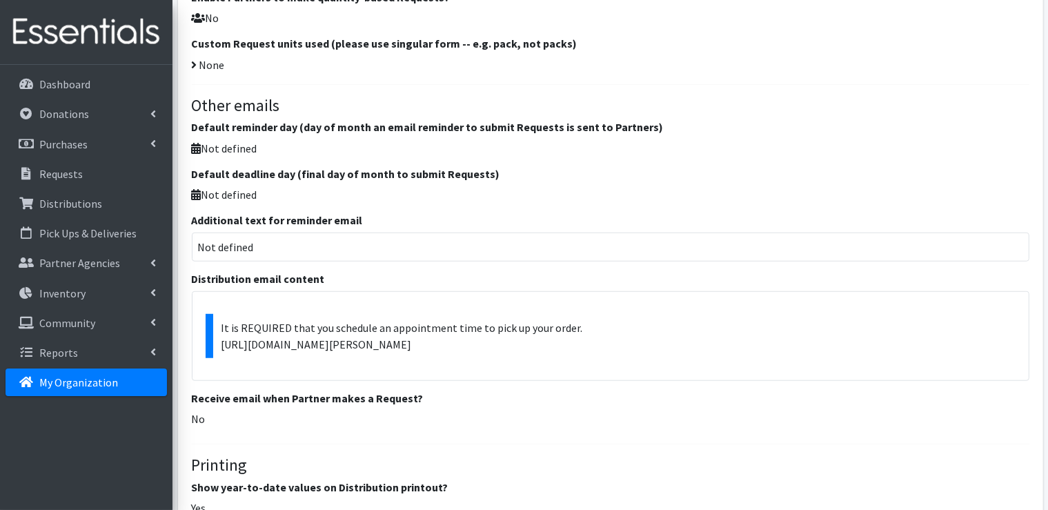
click at [498, 348] on blockquote "It is REQUIRED that you schedule an appointment time to pick up your order. htt…" at bounding box center [611, 336] width 810 height 44
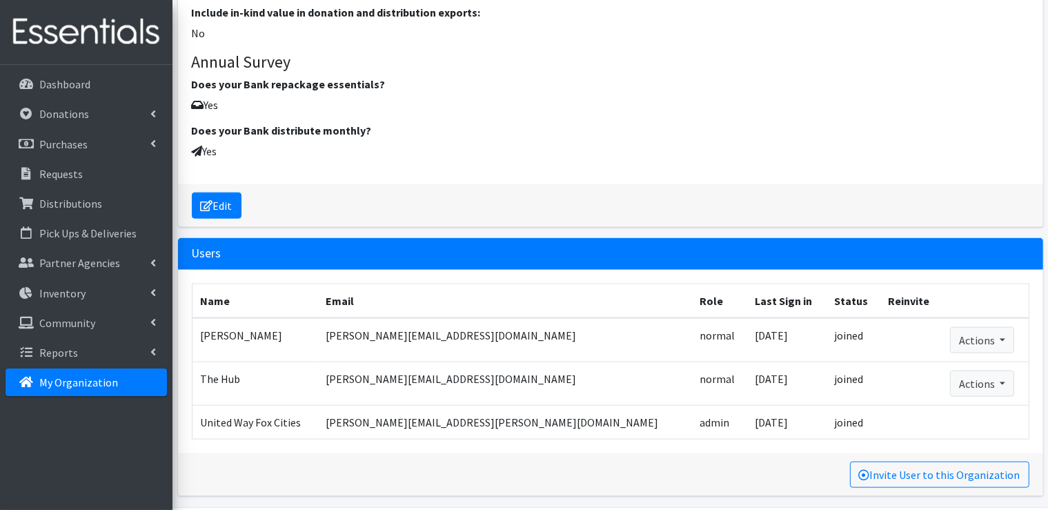
scroll to position [1639, 0]
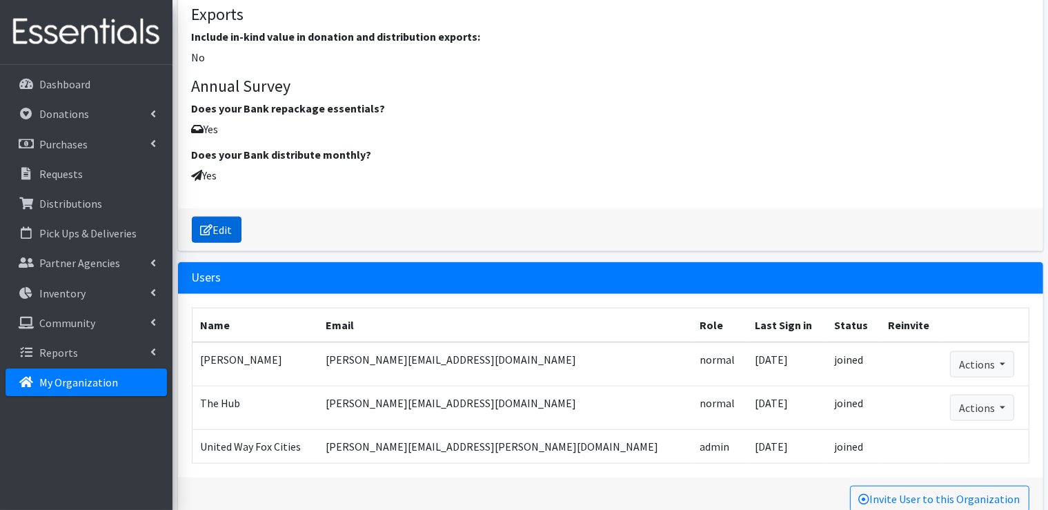
click at [231, 231] on link "Edit" at bounding box center [217, 230] width 50 height 26
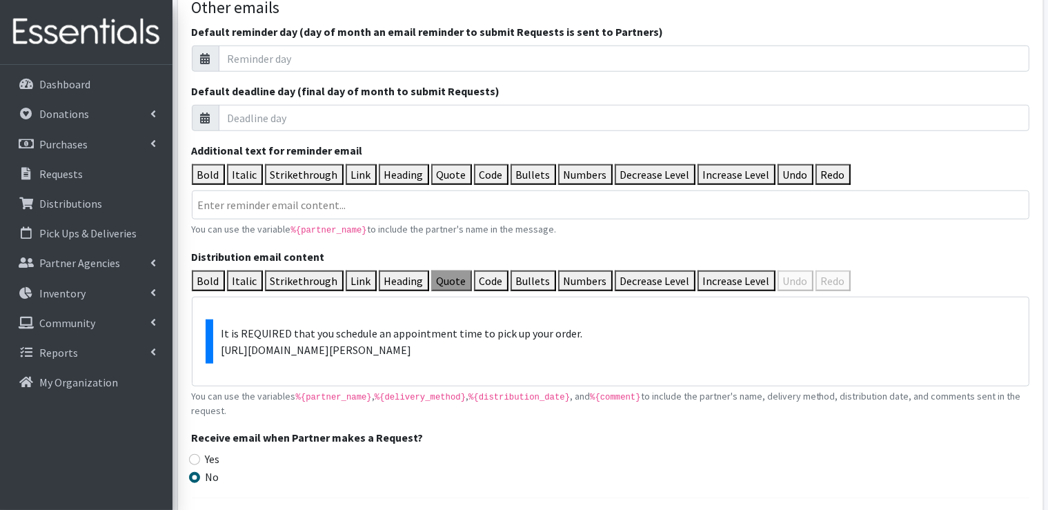
scroll to position [1380, 0]
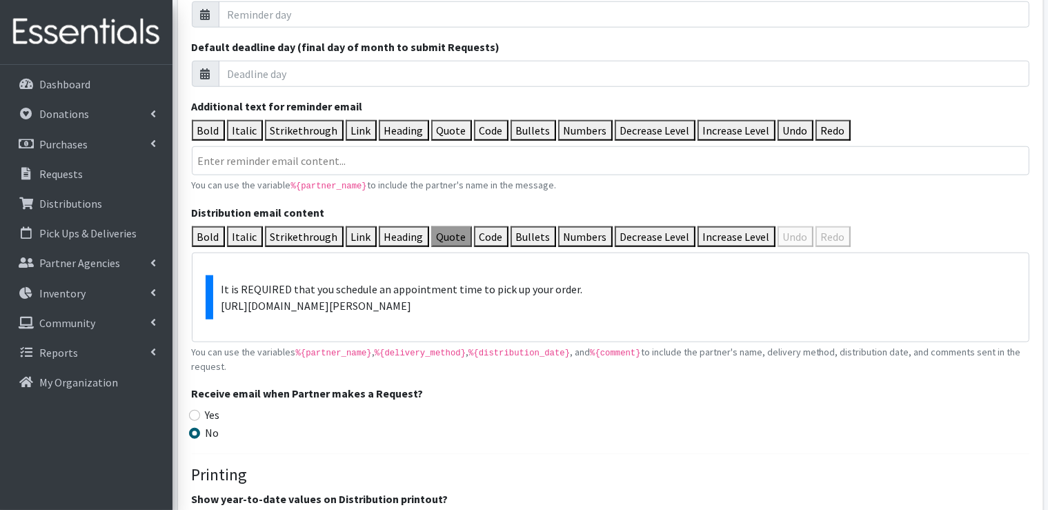
click at [506, 303] on blockquote "It is REQUIRED that you schedule an appointment time to pick up your order. htt…" at bounding box center [611, 297] width 810 height 44
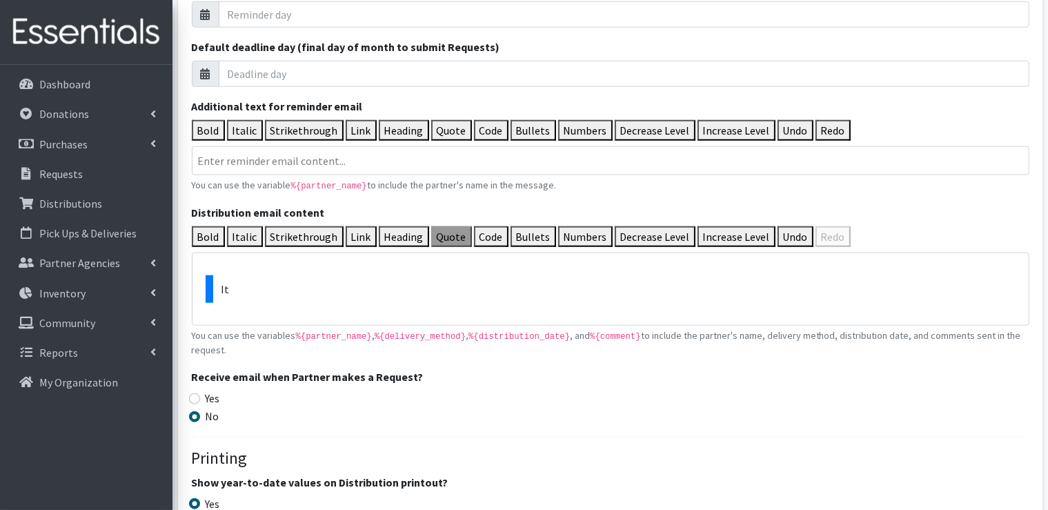
type trix-editor "<blockquote><br></blockquote>"
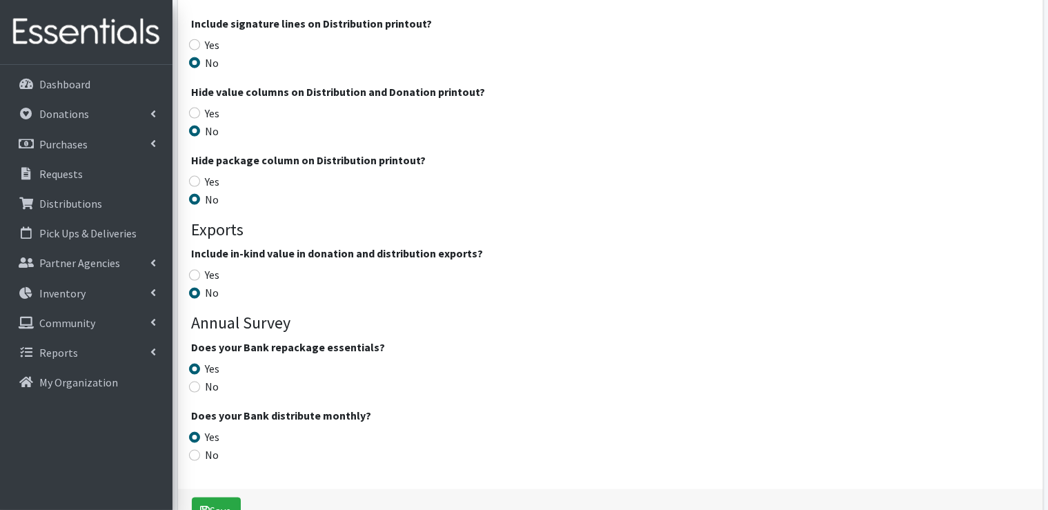
scroll to position [1928, 0]
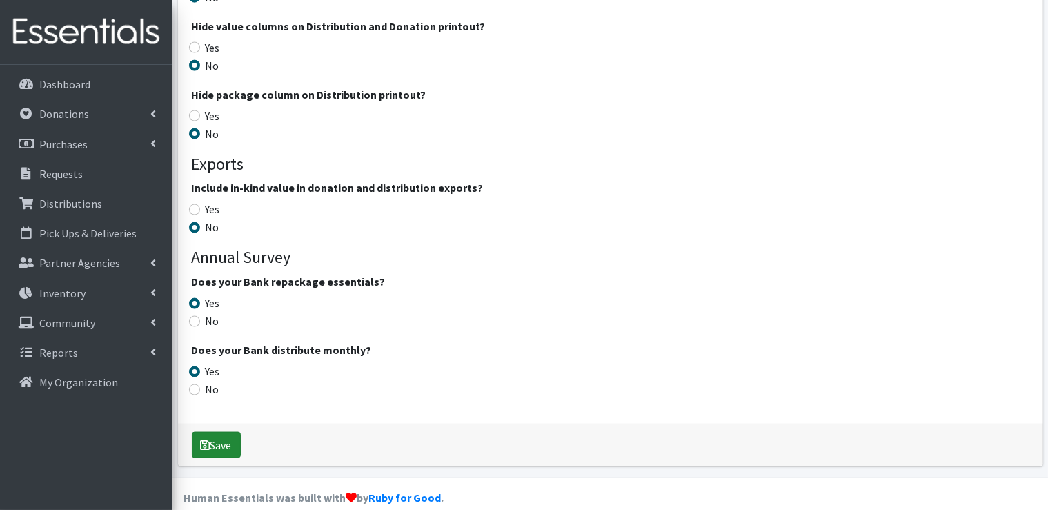
click at [221, 432] on button "Save" at bounding box center [216, 445] width 49 height 26
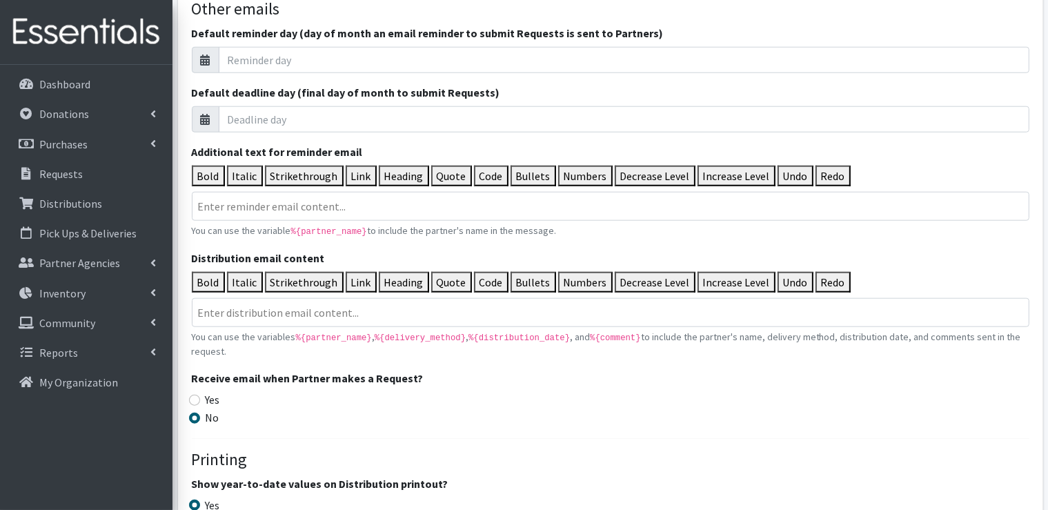
scroll to position [1449, 0]
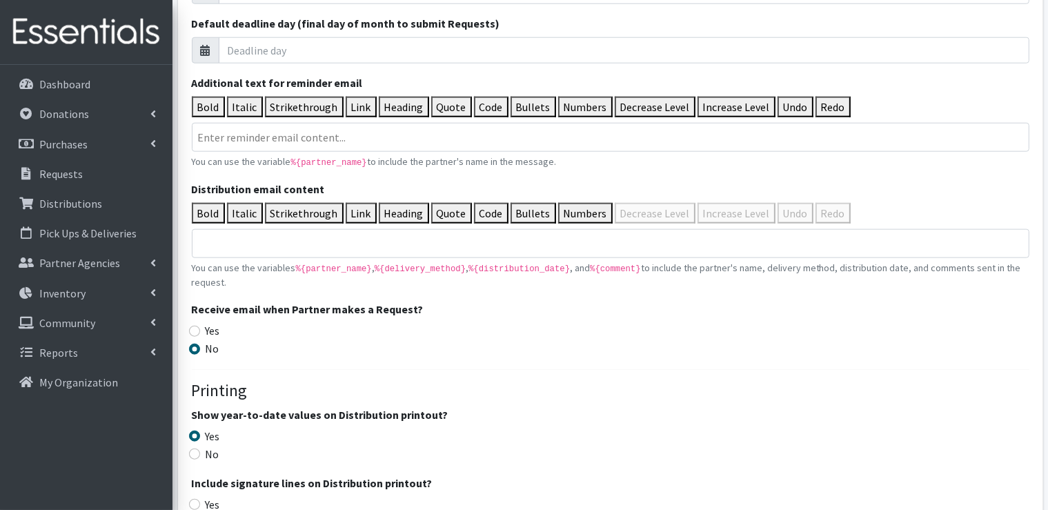
click at [358, 239] on trix-editor "Distribution email content" at bounding box center [611, 243] width 838 height 29
type trix-editor "<div>P</div>"
click at [546, 235] on div "Orders may be picked up between the hours of 9am-1pm on the designated Thursday." at bounding box center [610, 243] width 825 height 17
click at [548, 235] on div "Orders may be picked up between the hours of 9am-1pm on the designated distribu…" at bounding box center [610, 243] width 825 height 17
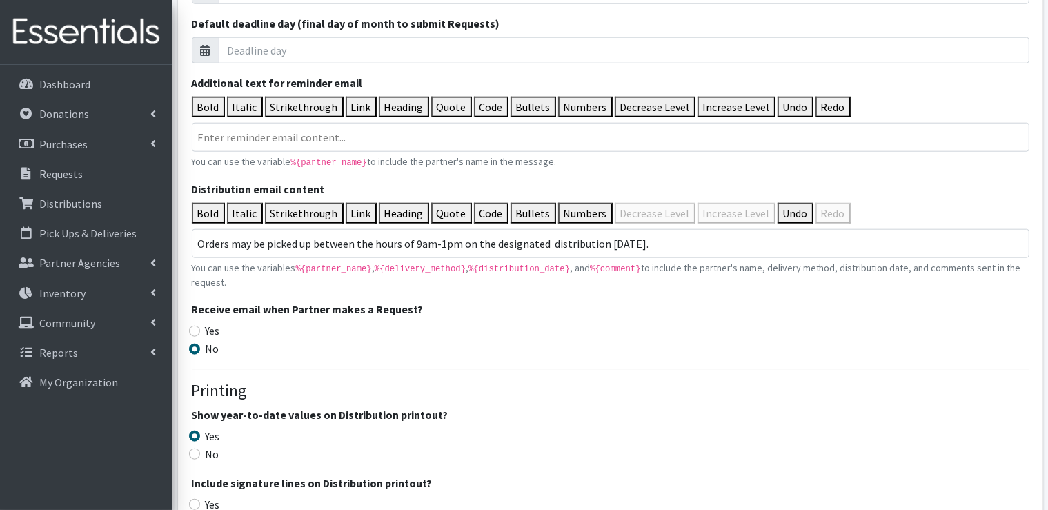
type trix-editor "<div>Orders may be picked up between the hours of 9am-1pm on the designated dis…"
click at [666, 239] on div "Orders may be picked up between the hours of 9am-1pm on the designated distribu…" at bounding box center [610, 243] width 825 height 17
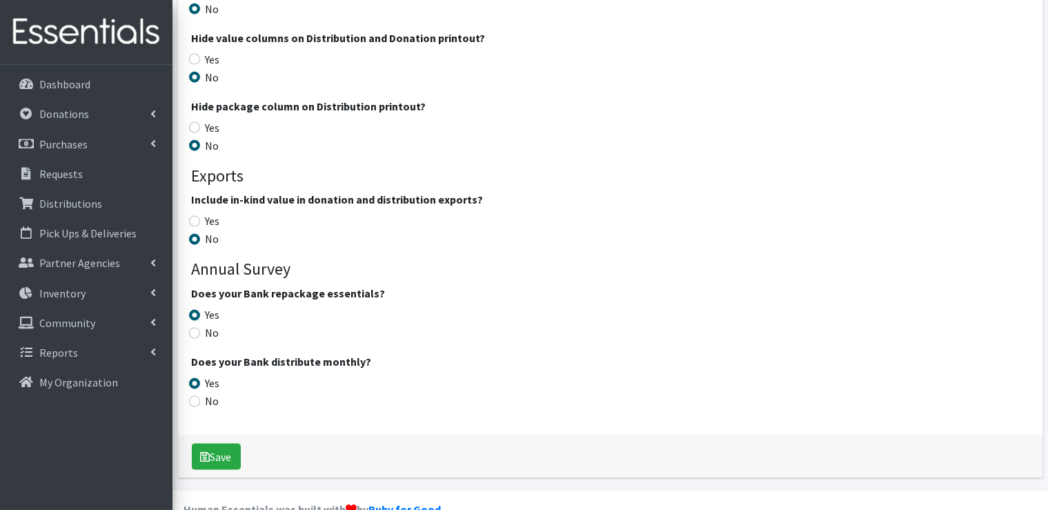
scroll to position [1973, 0]
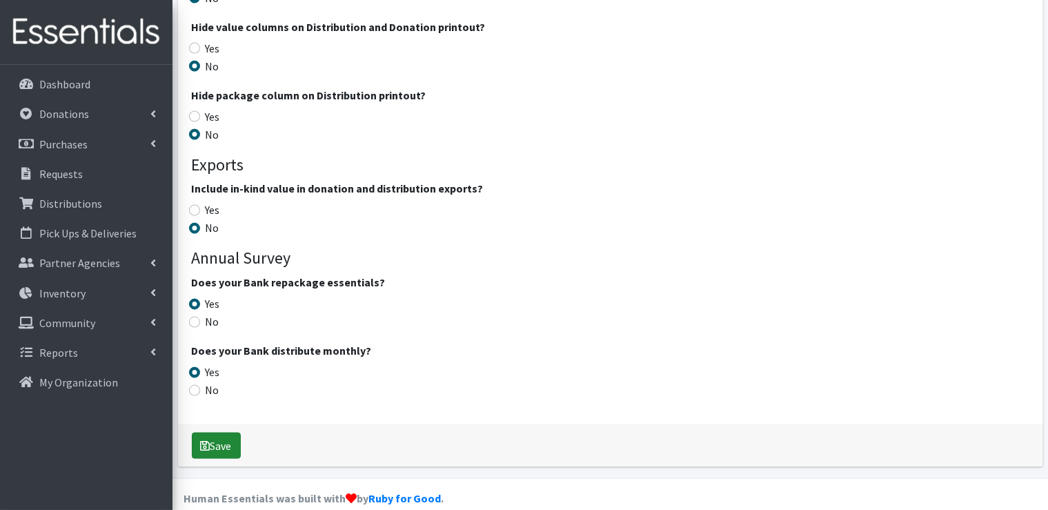
click at [208, 440] on icon "submit" at bounding box center [206, 445] width 10 height 11
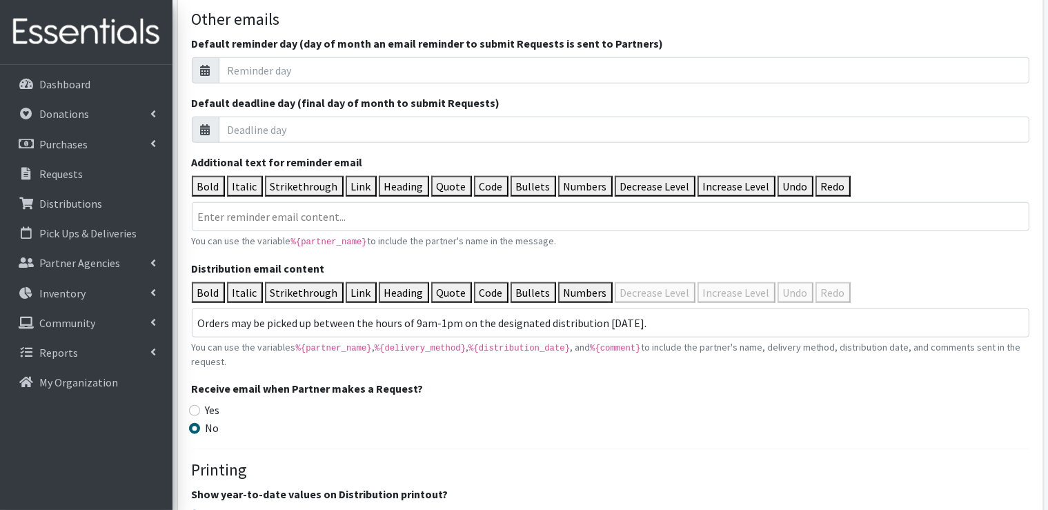
scroll to position [1449, 0]
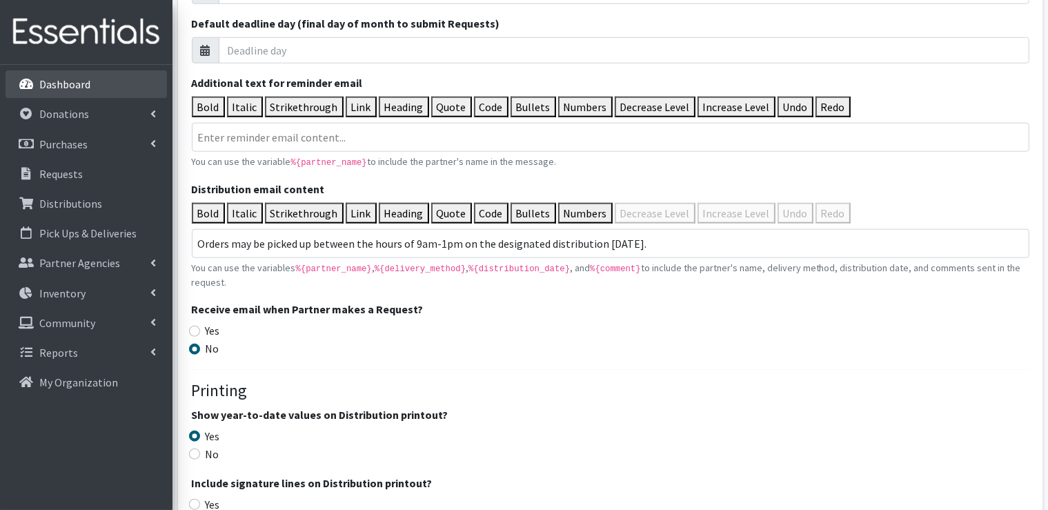
click at [77, 83] on p "Dashboard" at bounding box center [64, 84] width 51 height 14
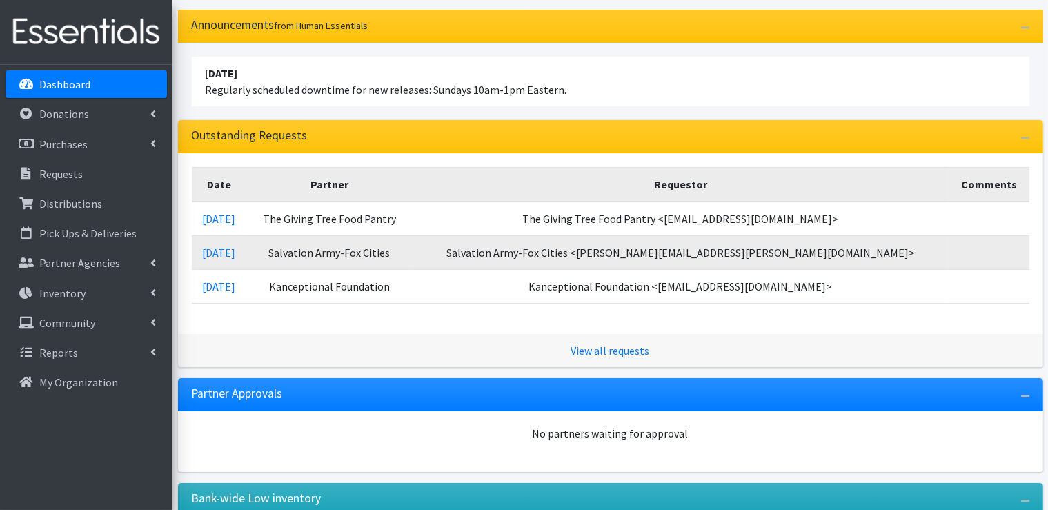
scroll to position [25, 0]
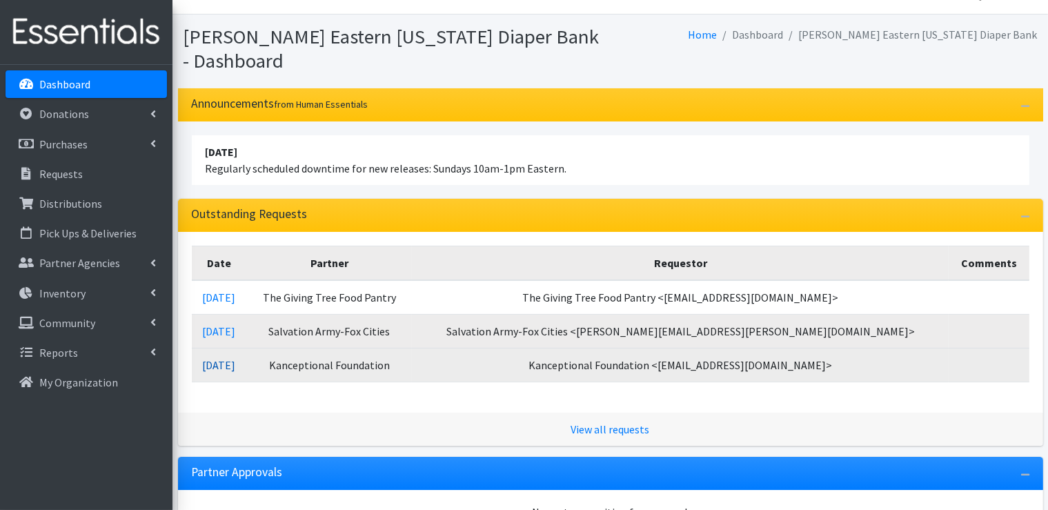
click at [235, 366] on link "[DATE]" at bounding box center [218, 365] width 33 height 14
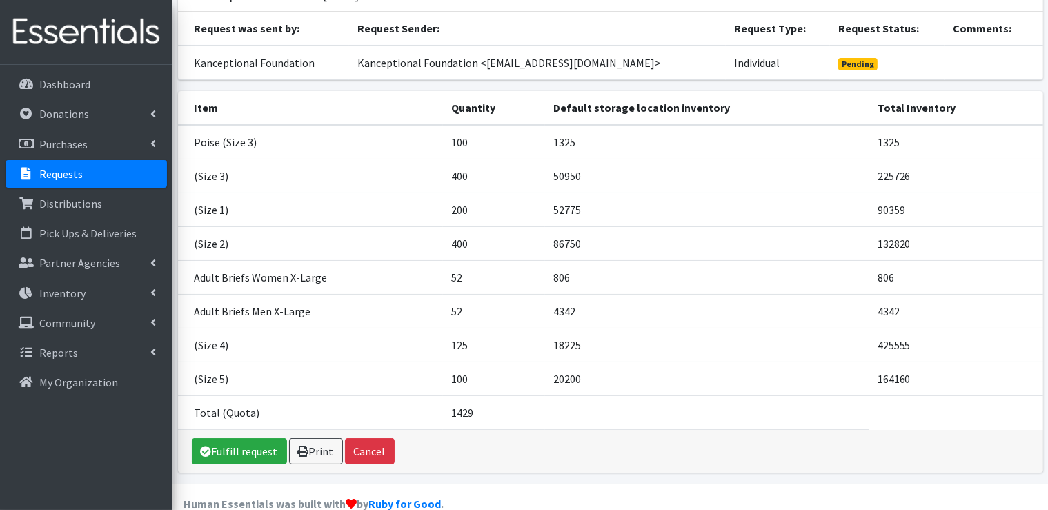
scroll to position [132, 0]
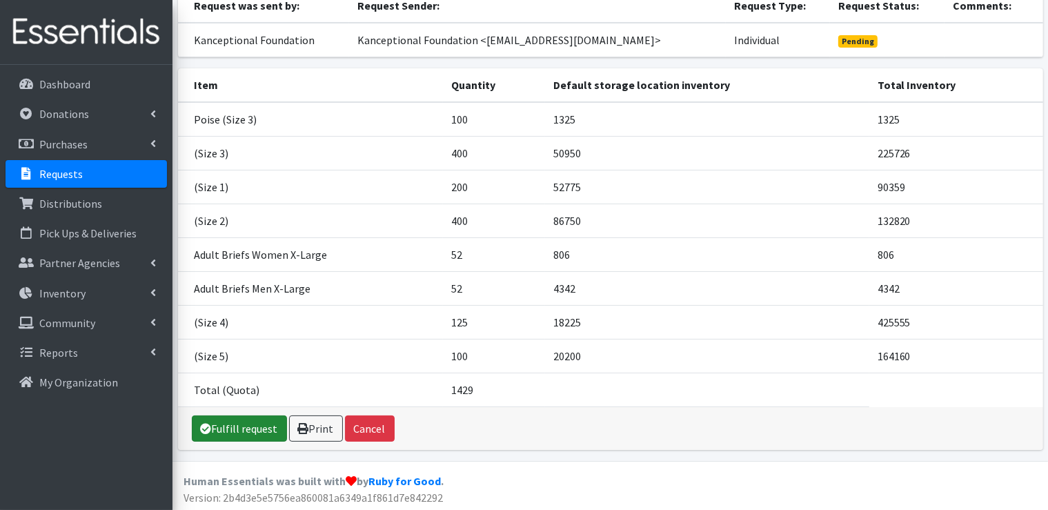
click at [257, 431] on link "Fulfill request" at bounding box center [239, 428] width 95 height 26
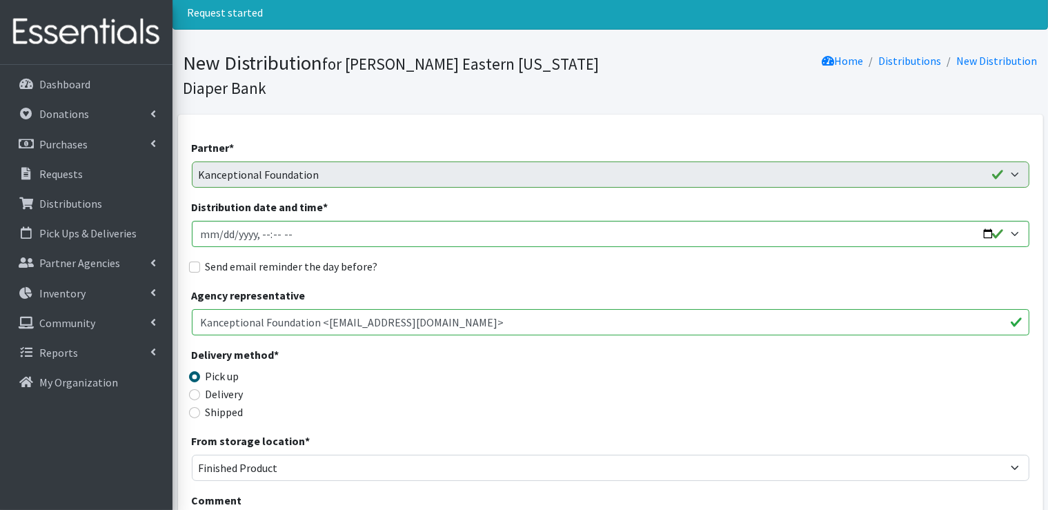
scroll to position [69, 0]
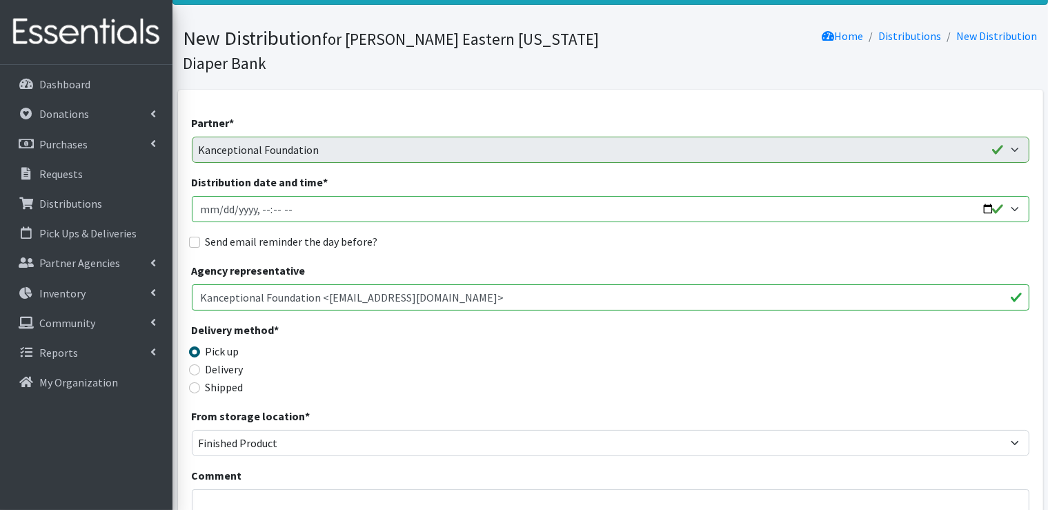
click at [1019, 212] on input "Distribution date and time *" at bounding box center [611, 209] width 838 height 26
click at [350, 215] on input "Distribution date and time *" at bounding box center [611, 209] width 838 height 26
click at [348, 209] on input "Distribution date and time *" at bounding box center [611, 209] width 838 height 26
click at [1013, 212] on input "Distribution date and time *" at bounding box center [611, 209] width 838 height 26
click at [1013, 206] on input "Distribution date and time *" at bounding box center [611, 209] width 838 height 26
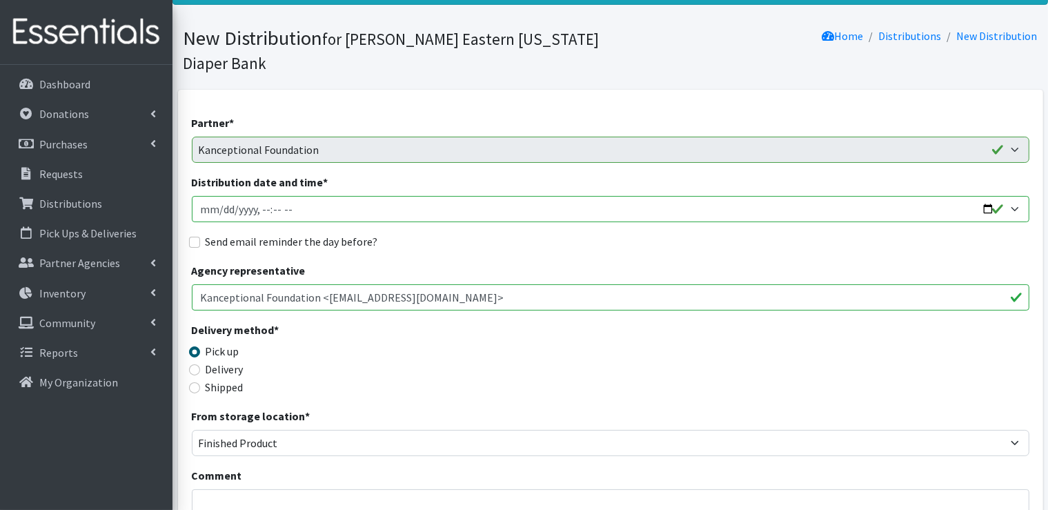
click at [317, 207] on input "Distribution date and time *" at bounding box center [611, 209] width 838 height 26
click at [270, 209] on input "Distribution date and time *" at bounding box center [611, 209] width 838 height 26
click at [315, 209] on input "Distribution date and time *" at bounding box center [611, 209] width 838 height 26
click at [259, 206] on input "Distribution date and time *" at bounding box center [611, 209] width 838 height 26
click at [282, 207] on input "Distribution date and time *" at bounding box center [611, 209] width 838 height 26
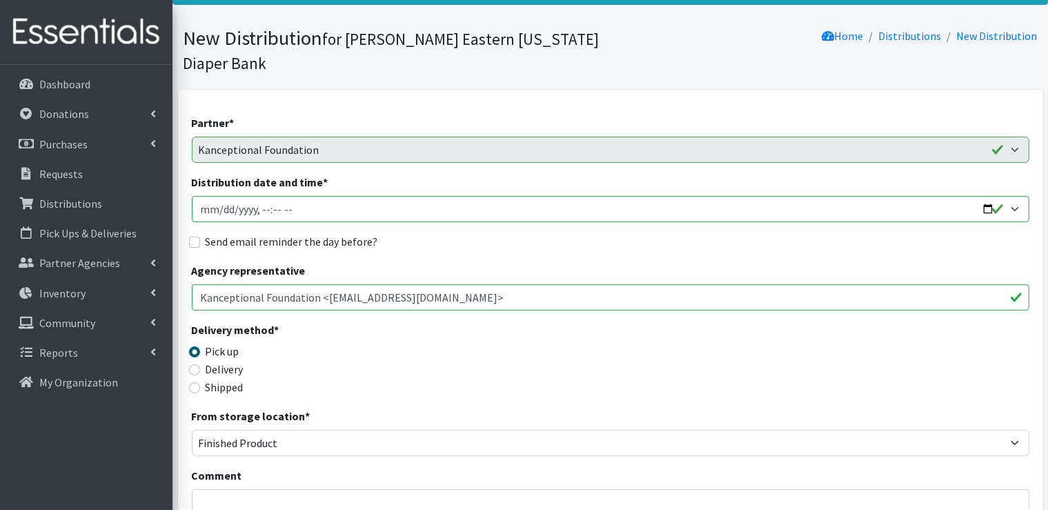
click at [270, 208] on input "Distribution date and time *" at bounding box center [611, 209] width 838 height 26
click at [265, 208] on input "Distribution date and time *" at bounding box center [611, 209] width 838 height 26
click at [262, 209] on input "Distribution date and time *" at bounding box center [611, 209] width 838 height 26
click at [258, 209] on input "Distribution date and time *" at bounding box center [611, 209] width 838 height 26
click at [1016, 210] on input "Distribution date and time *" at bounding box center [611, 209] width 838 height 26
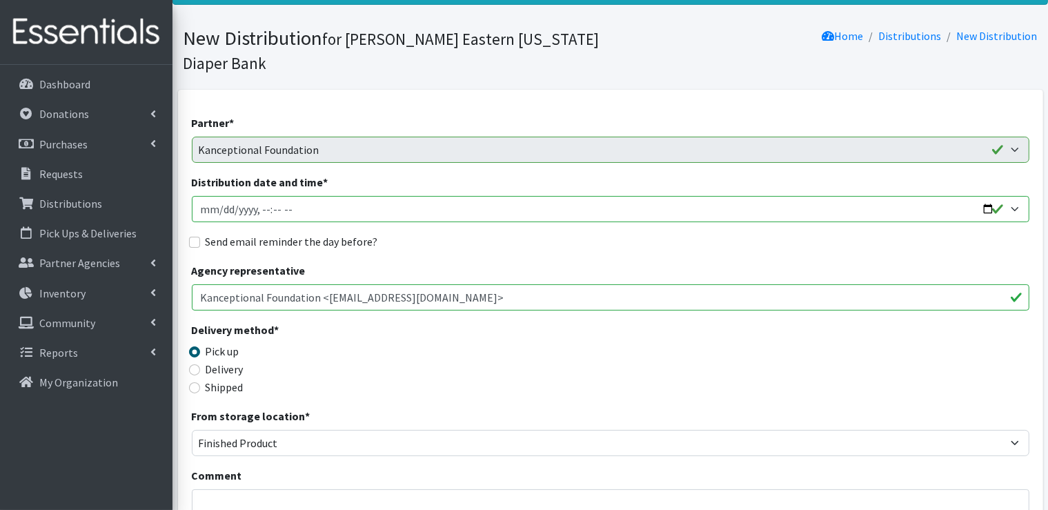
click at [1016, 204] on input "Distribution date and time *" at bounding box center [611, 209] width 838 height 26
click at [1016, 206] on input "Distribution date and time *" at bounding box center [611, 209] width 838 height 26
click at [991, 209] on input "Distribution date and time *" at bounding box center [611, 209] width 838 height 26
type input "2025-09-25T09:00"
click at [331, 211] on input "Distribution date and time *" at bounding box center [611, 209] width 838 height 26
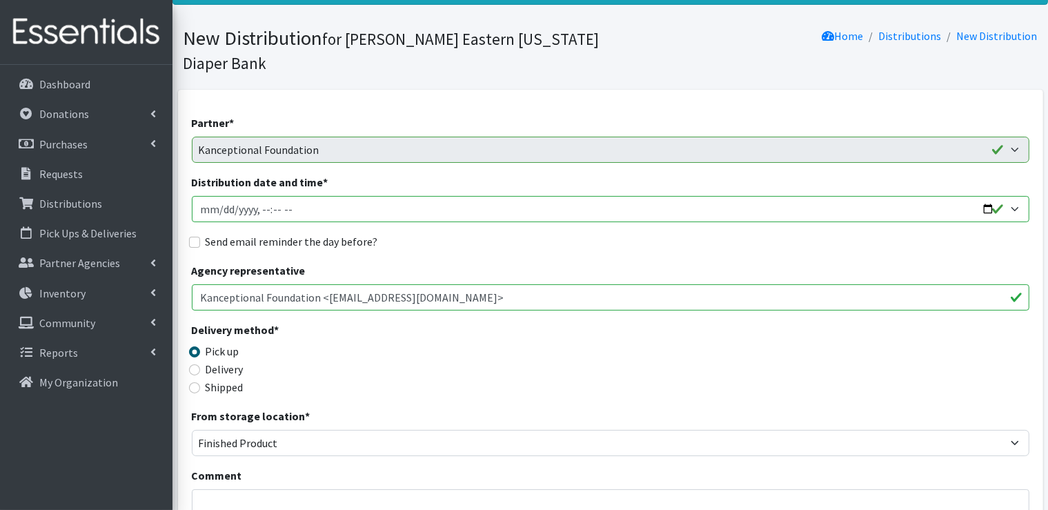
click at [309, 208] on input "Distribution date and time *" at bounding box center [611, 209] width 838 height 26
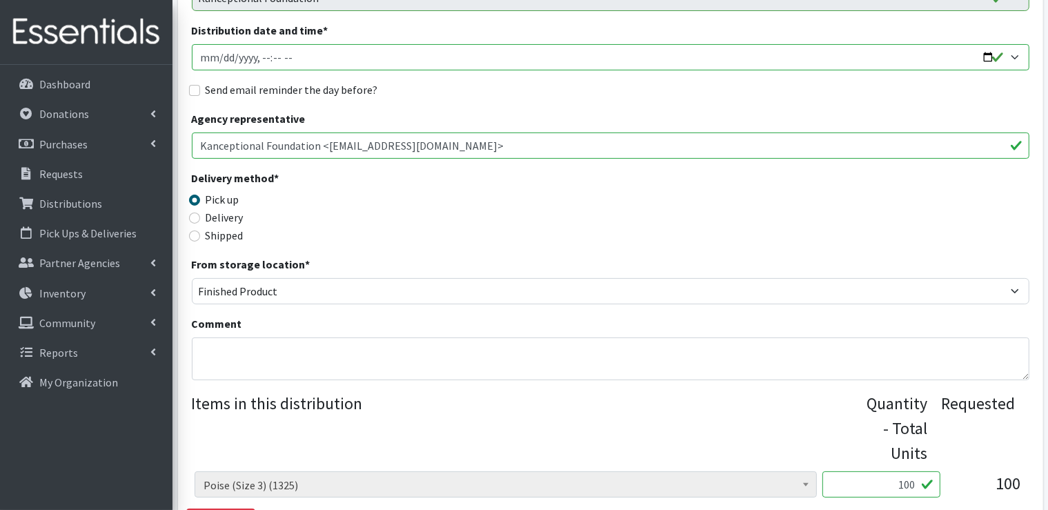
scroll to position [166, 0]
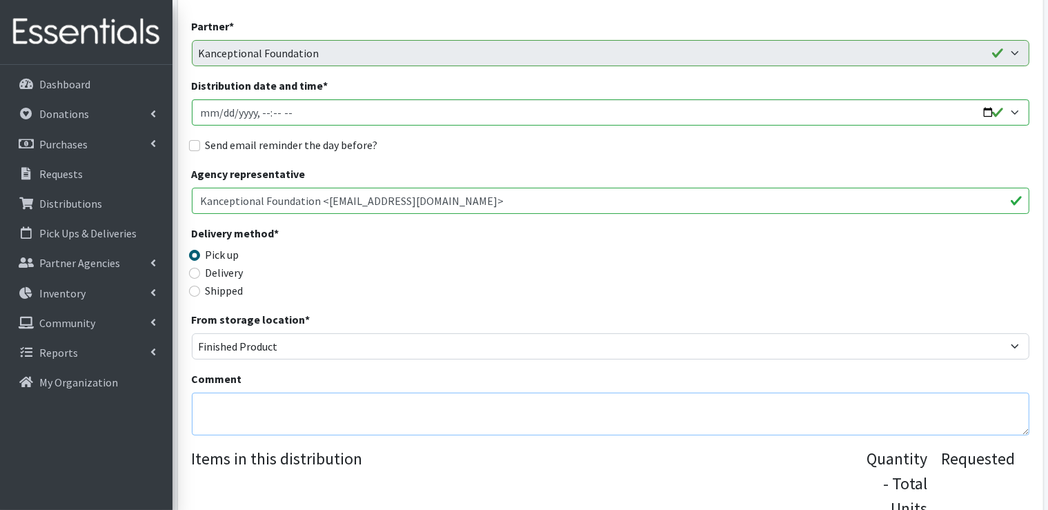
click at [250, 394] on textarea "Comment" at bounding box center [611, 414] width 838 height 43
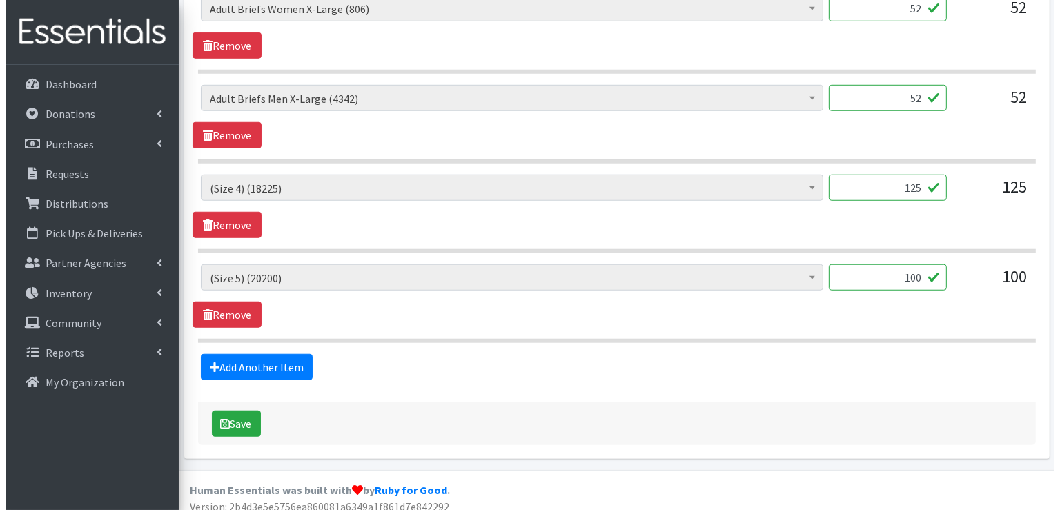
scroll to position [1063, 0]
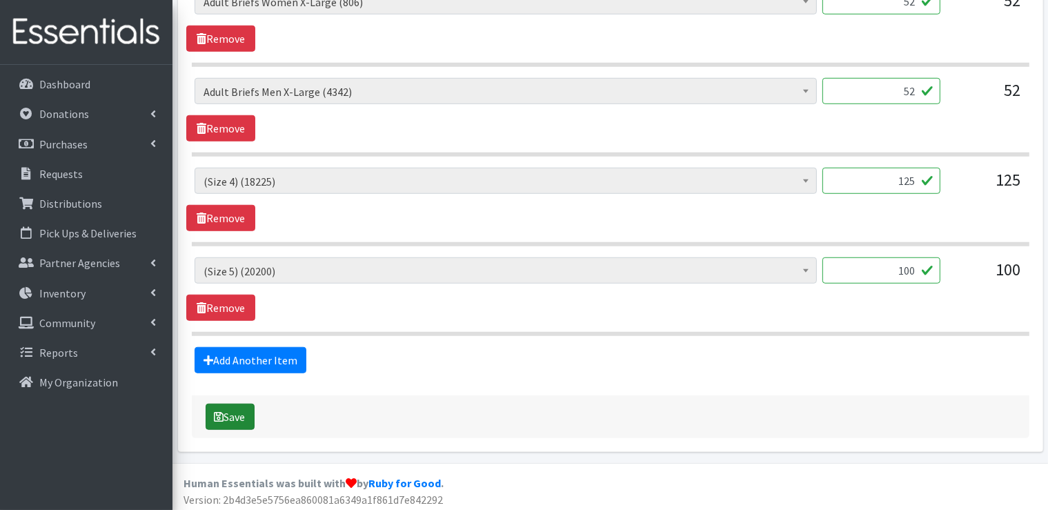
type textarea "Pick up between 9am-1pm on 9/25/2025"
click at [234, 419] on button "Save" at bounding box center [230, 417] width 49 height 26
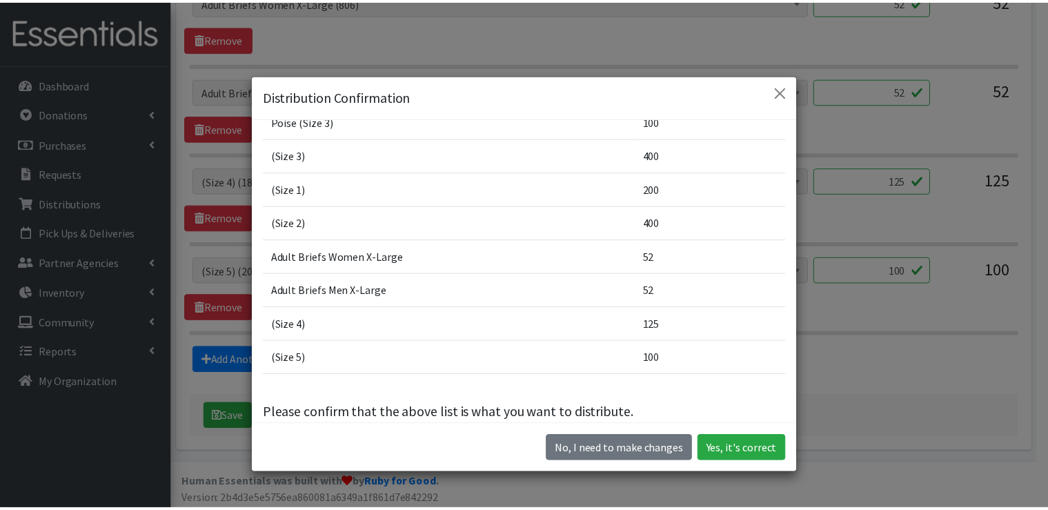
scroll to position [111, 0]
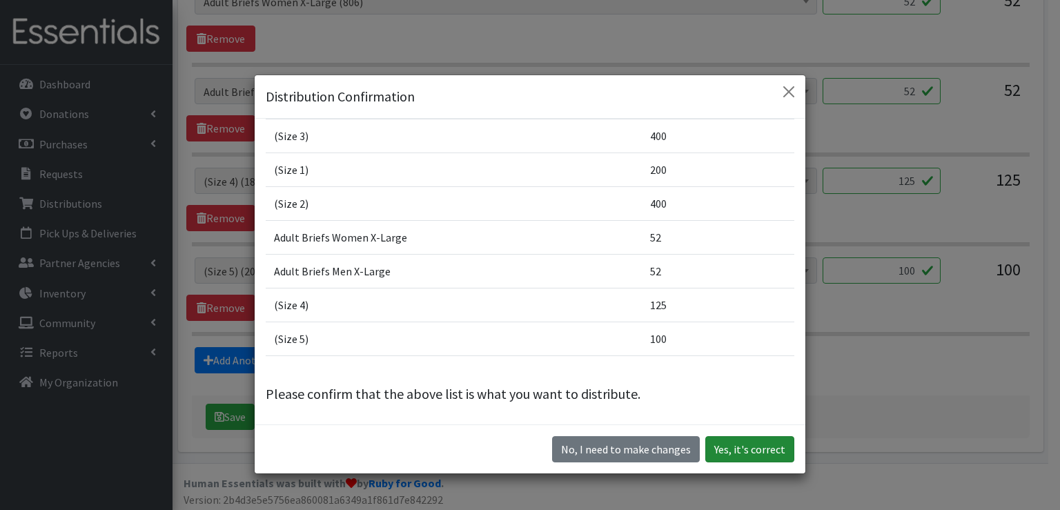
click at [731, 451] on button "Yes, it's correct" at bounding box center [749, 449] width 89 height 26
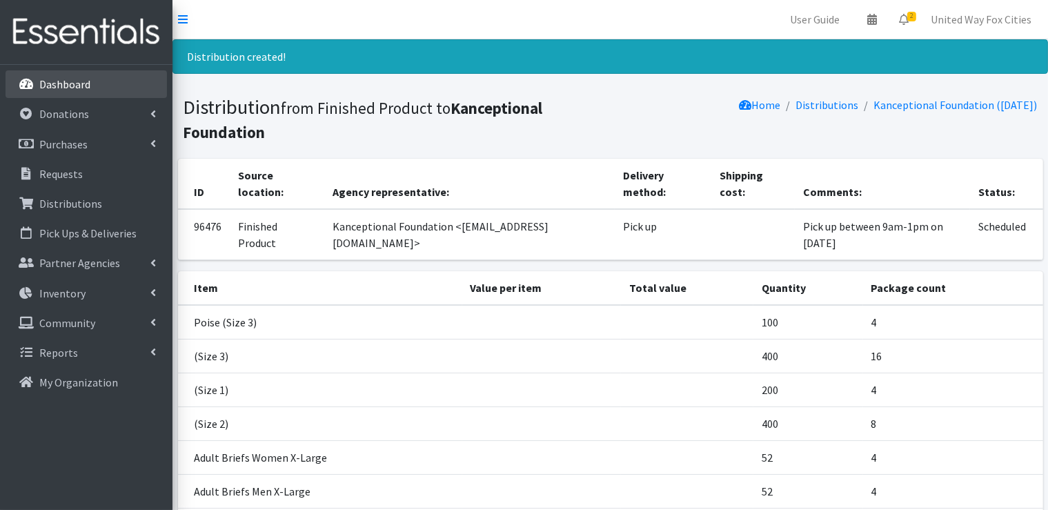
click at [79, 88] on p "Dashboard" at bounding box center [64, 84] width 51 height 14
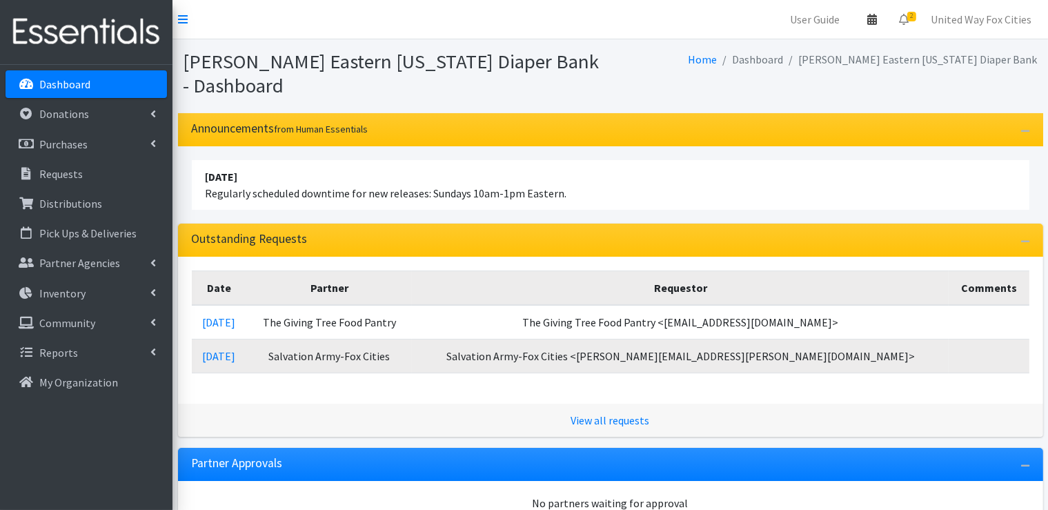
click at [875, 21] on icon at bounding box center [872, 19] width 10 height 11
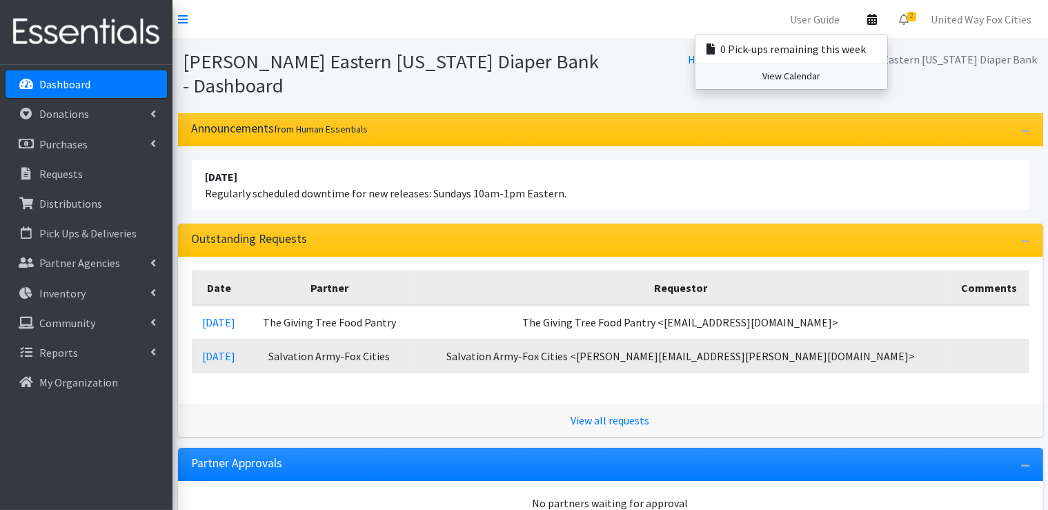
click at [809, 79] on link "View Calendar" at bounding box center [791, 76] width 192 height 26
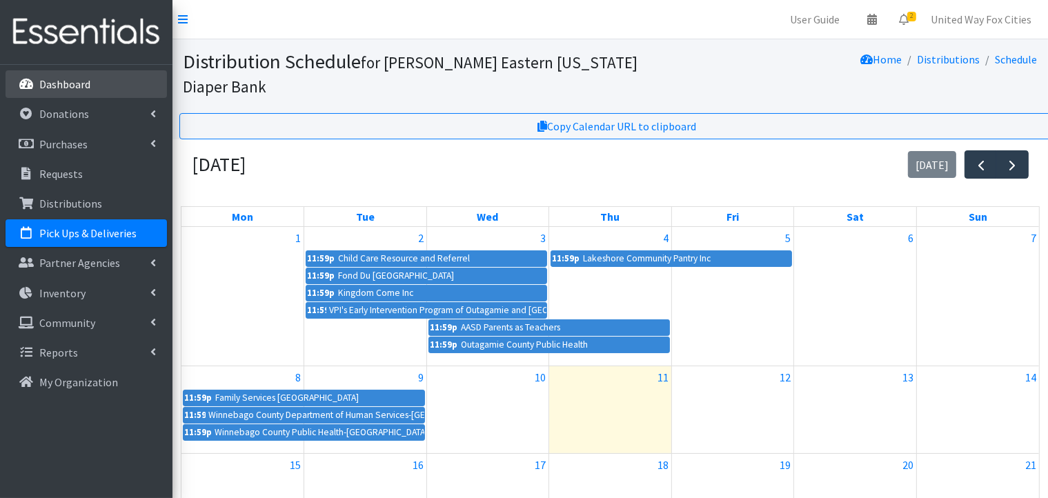
click at [85, 85] on p "Dashboard" at bounding box center [64, 84] width 51 height 14
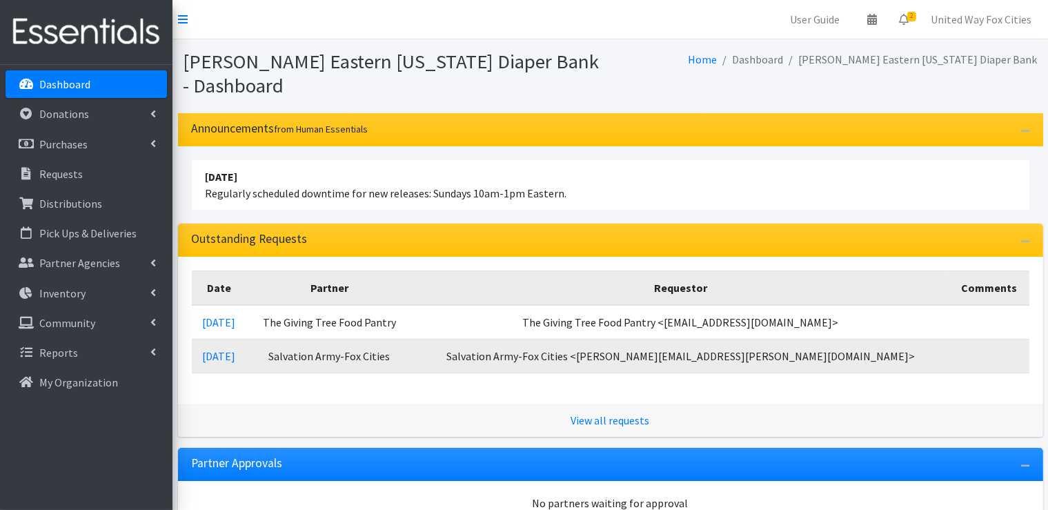
scroll to position [69, 0]
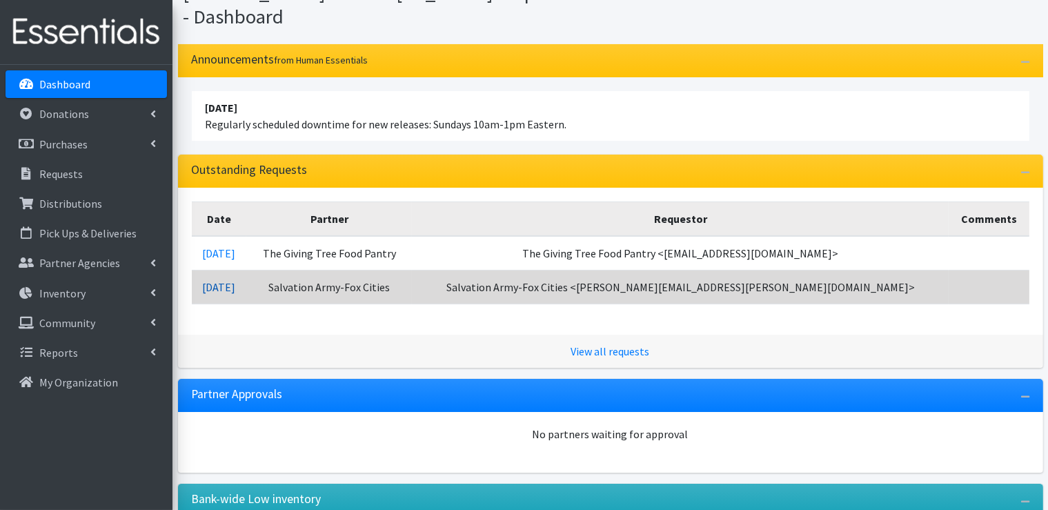
click at [235, 286] on link "09/10/2025" at bounding box center [218, 287] width 33 height 14
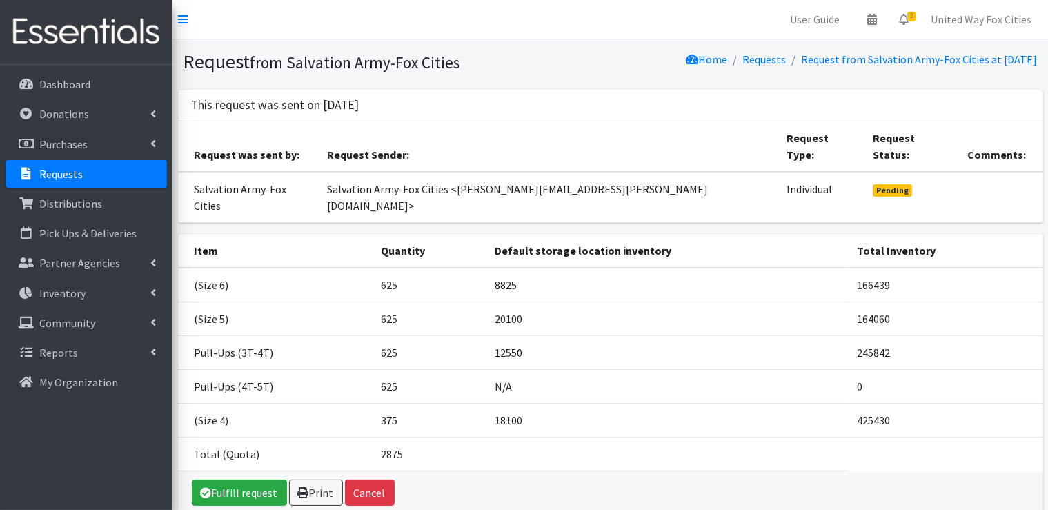
scroll to position [31, 0]
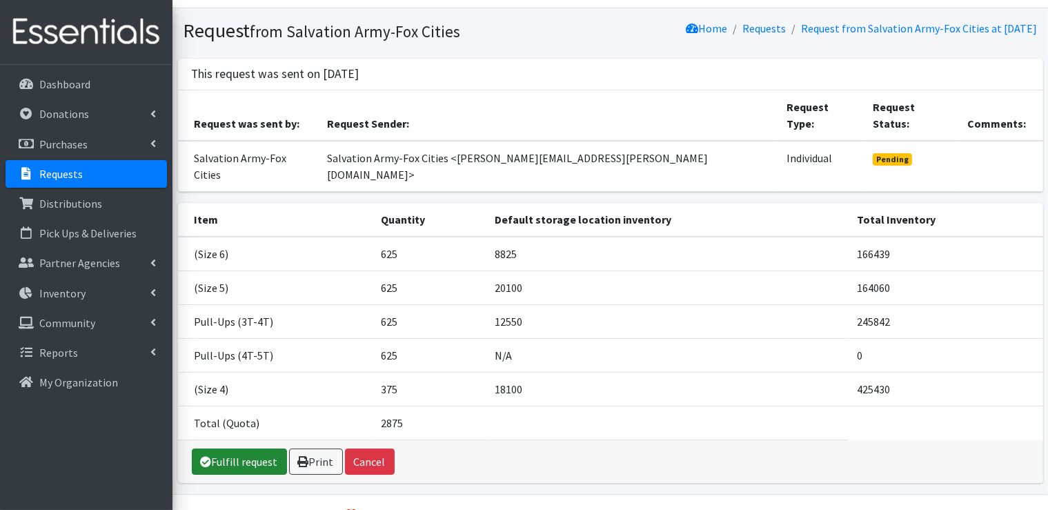
click at [247, 448] on link "Fulfill request" at bounding box center [239, 461] width 95 height 26
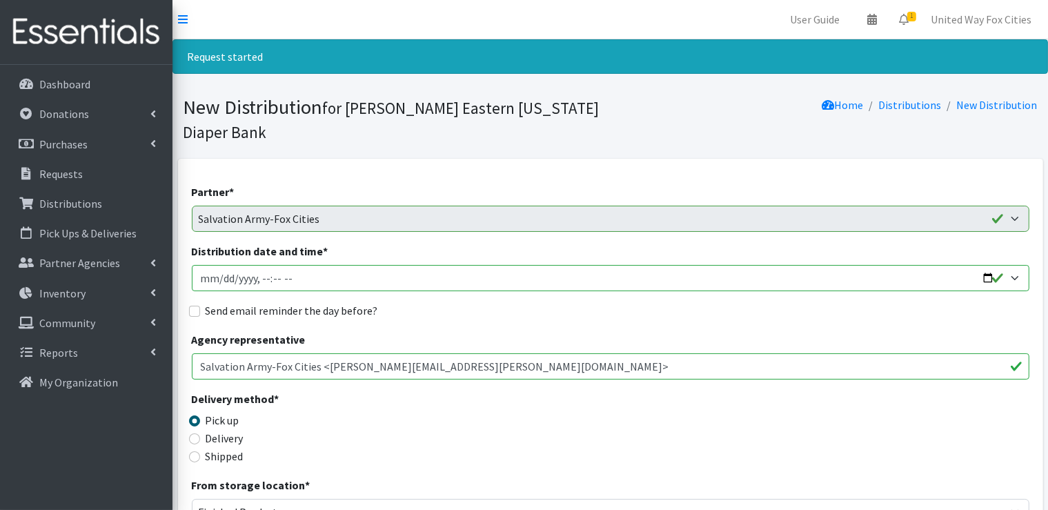
click at [332, 276] on input "Distribution date and time *" at bounding box center [611, 278] width 838 height 26
click at [994, 278] on input "Distribution date and time *" at bounding box center [611, 278] width 838 height 26
click at [547, 313] on div "Send email reminder the day before?" at bounding box center [611, 310] width 838 height 17
click at [342, 276] on input "Distribution date and time *" at bounding box center [611, 278] width 838 height 26
click at [985, 278] on input "Distribution date and time *" at bounding box center [611, 278] width 838 height 26
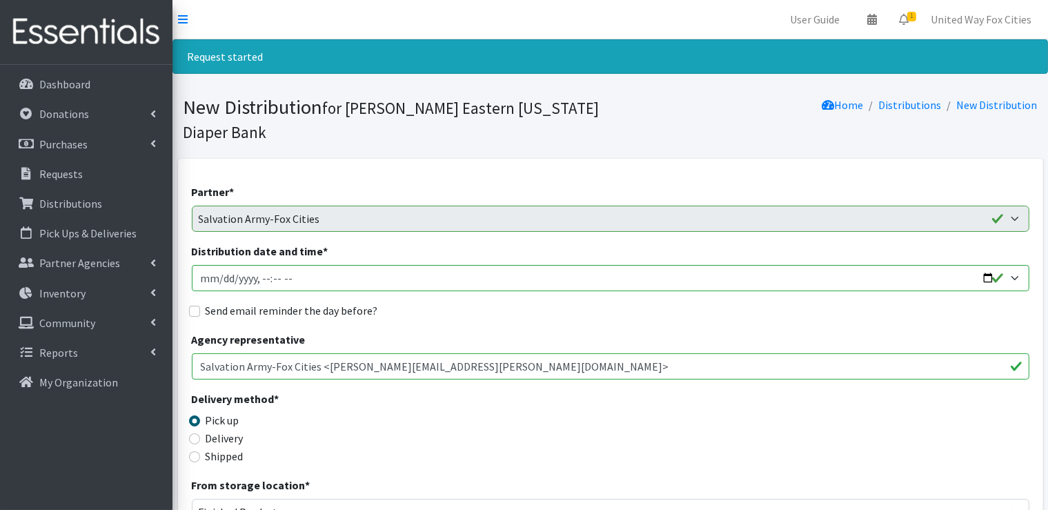
type input "2025-09-25T09:00"
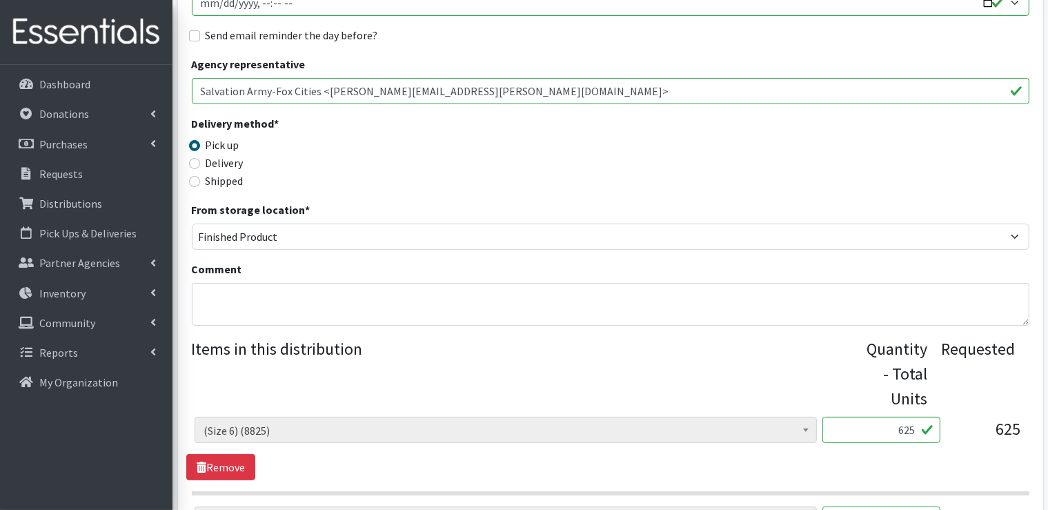
scroll to position [276, 0]
click at [279, 302] on textarea "Comment" at bounding box center [611, 303] width 838 height 43
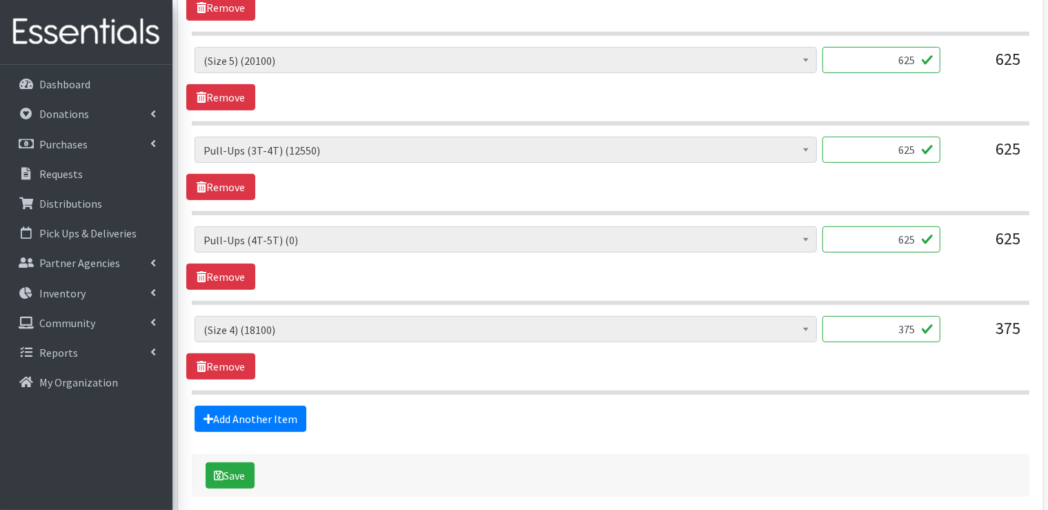
scroll to position [759, 0]
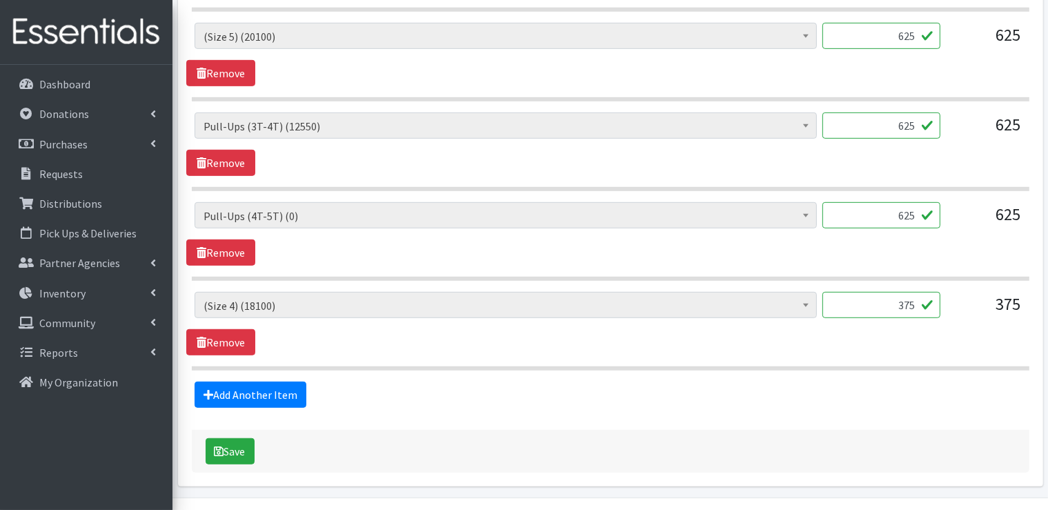
type textarea "Please pick up between 9am-1pm on 9-25-2025"
click at [922, 217] on input "625" at bounding box center [881, 215] width 118 height 26
type input "6"
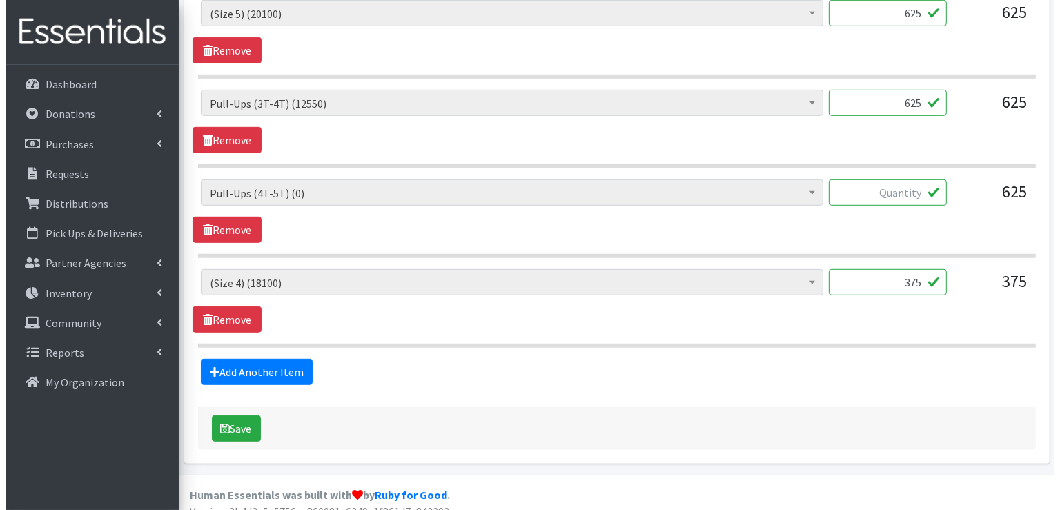
scroll to position [795, 0]
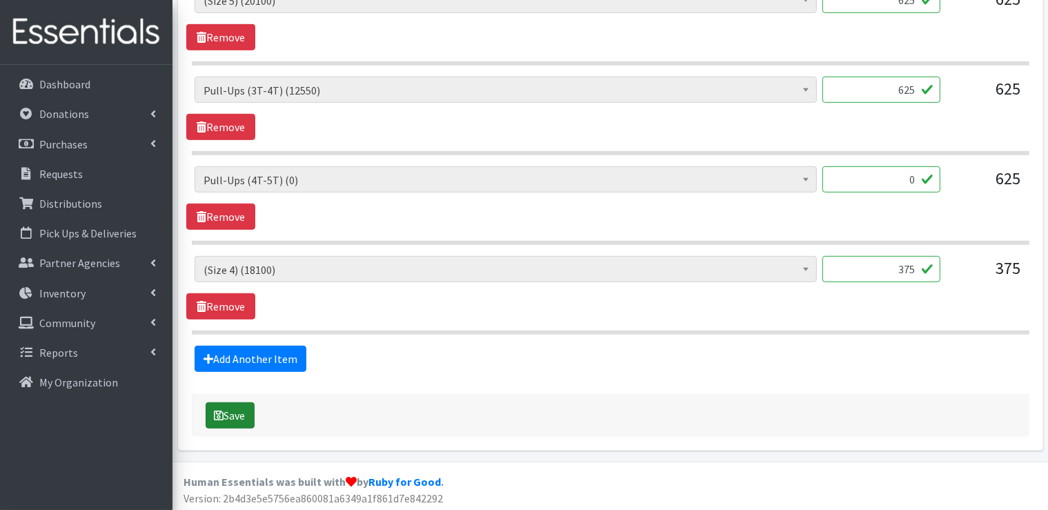
type input "0"
click at [246, 419] on button "Save" at bounding box center [230, 415] width 49 height 26
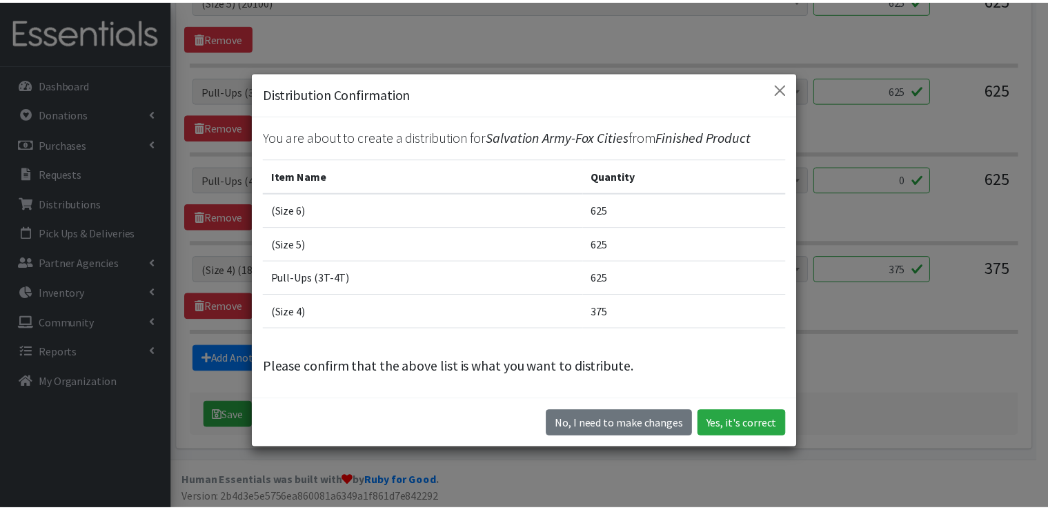
scroll to position [0, 0]
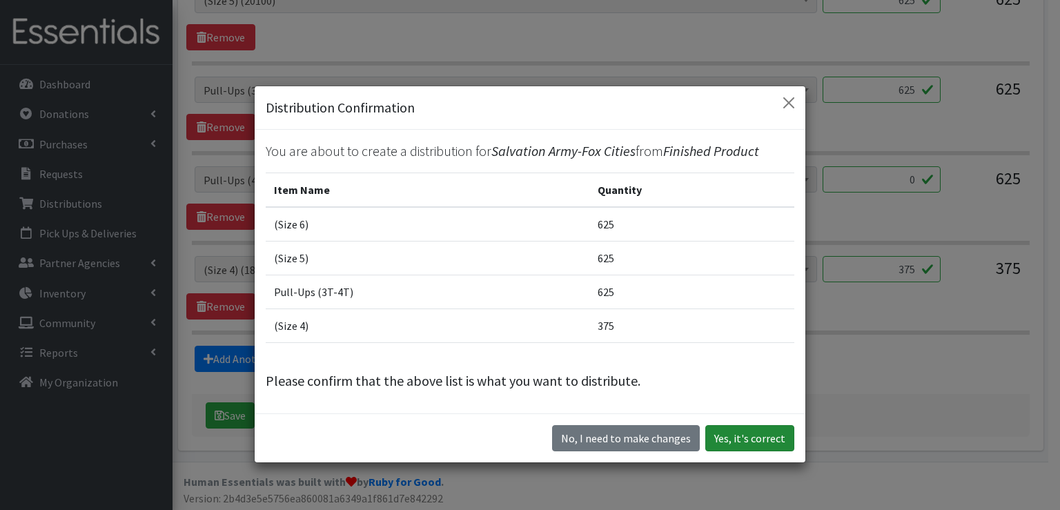
click at [744, 441] on button "Yes, it's correct" at bounding box center [749, 438] width 89 height 26
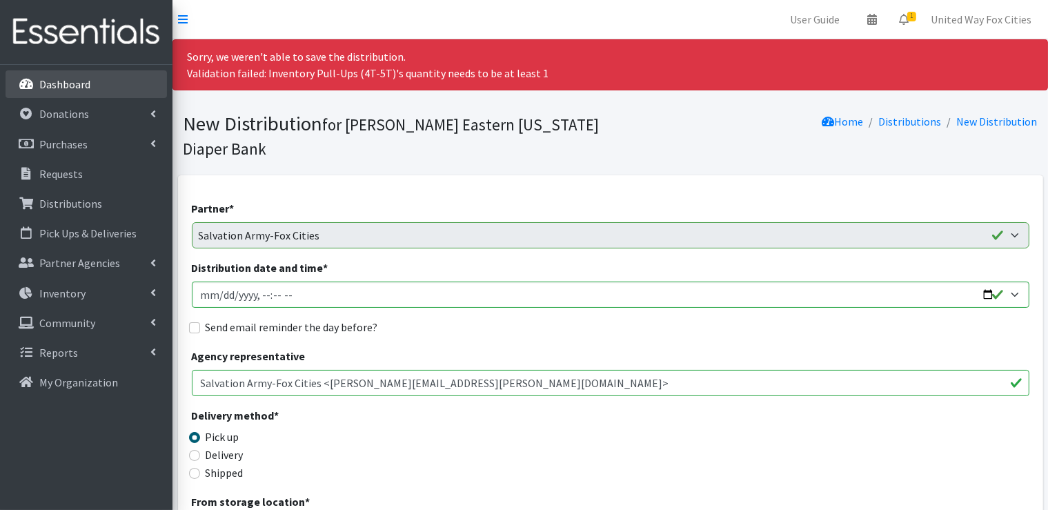
click at [61, 86] on p "Dashboard" at bounding box center [64, 84] width 51 height 14
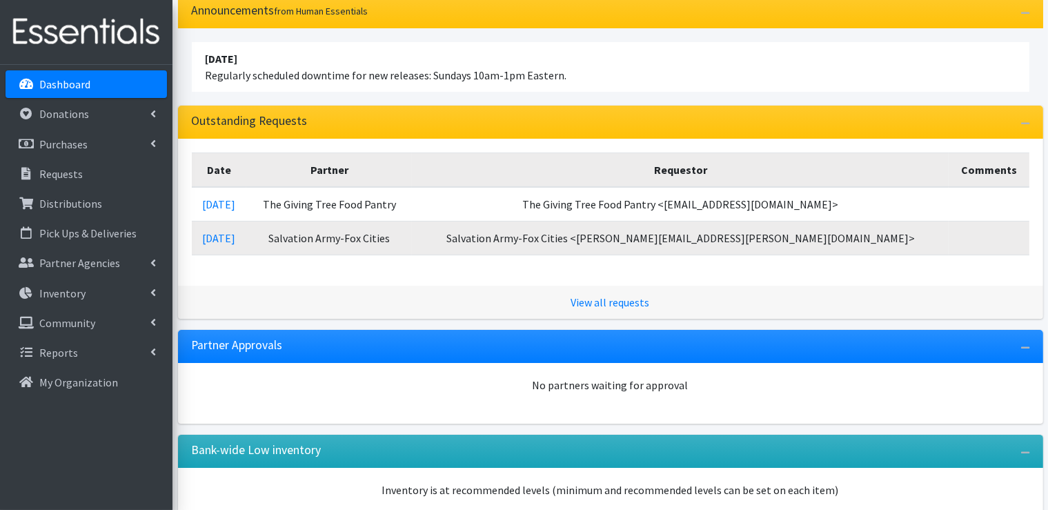
scroll to position [138, 0]
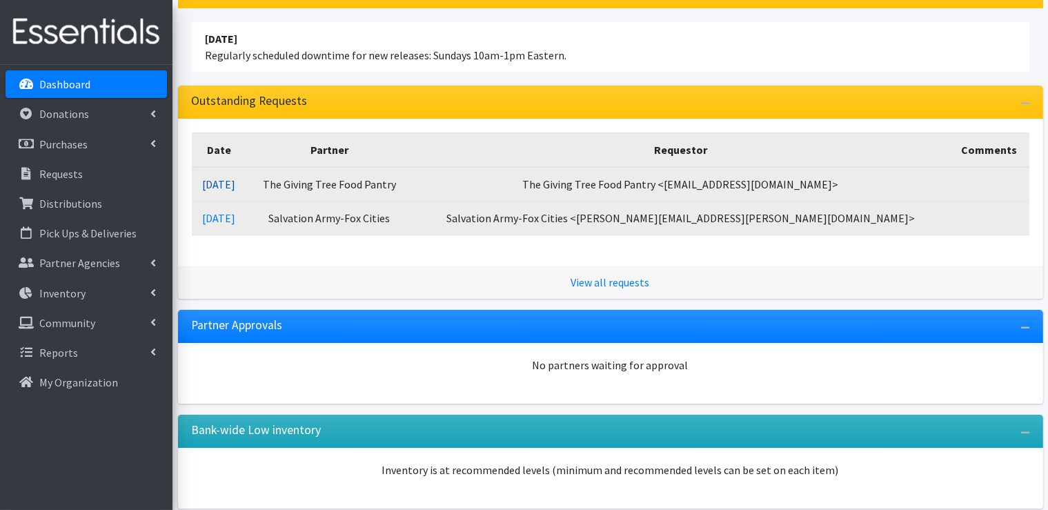
click at [235, 186] on link "[DATE]" at bounding box center [218, 184] width 33 height 14
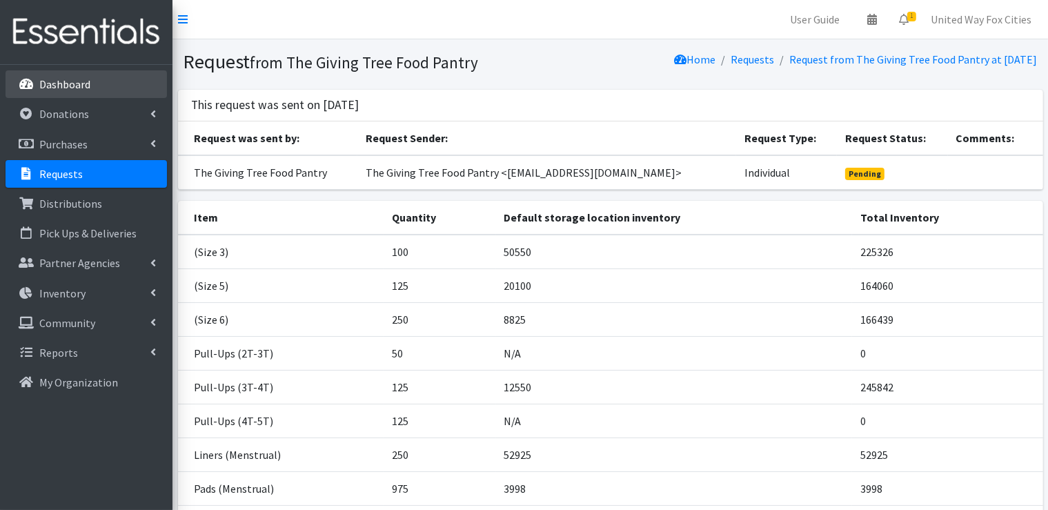
click at [83, 85] on p "Dashboard" at bounding box center [64, 84] width 51 height 14
